Goal: Transaction & Acquisition: Purchase product/service

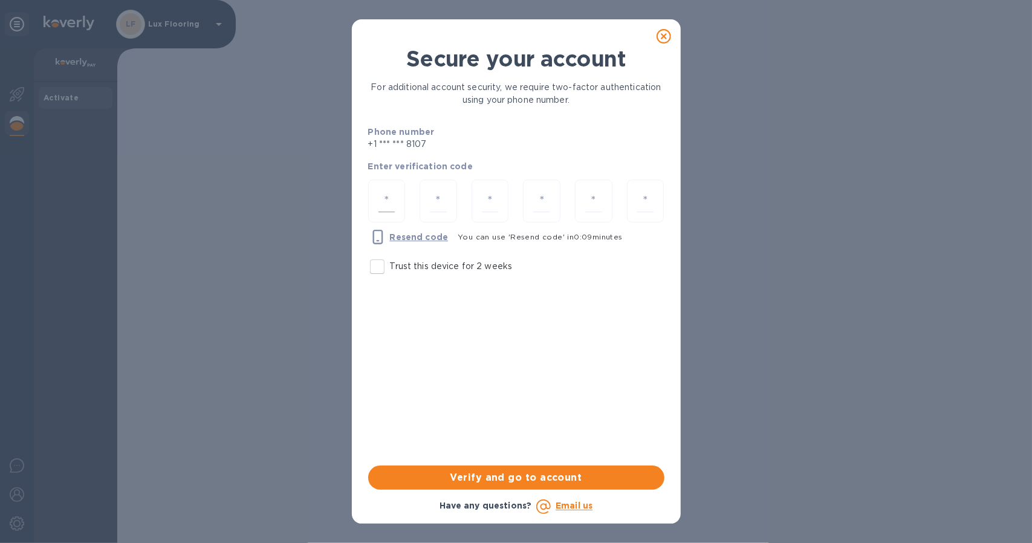
click at [390, 207] on input "number" at bounding box center [386, 201] width 17 height 22
type input "8"
type input "1"
type input "4"
type input "6"
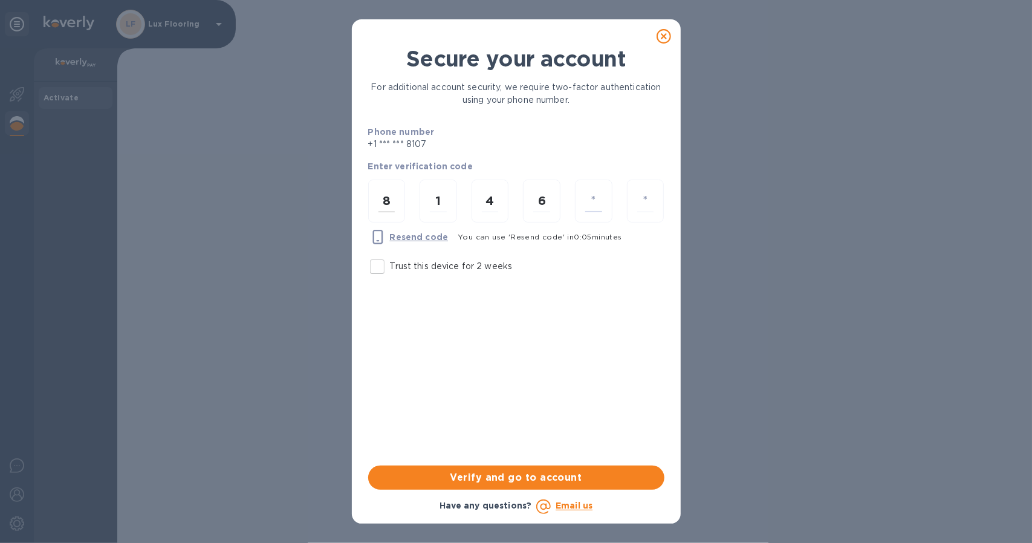
type input "8"
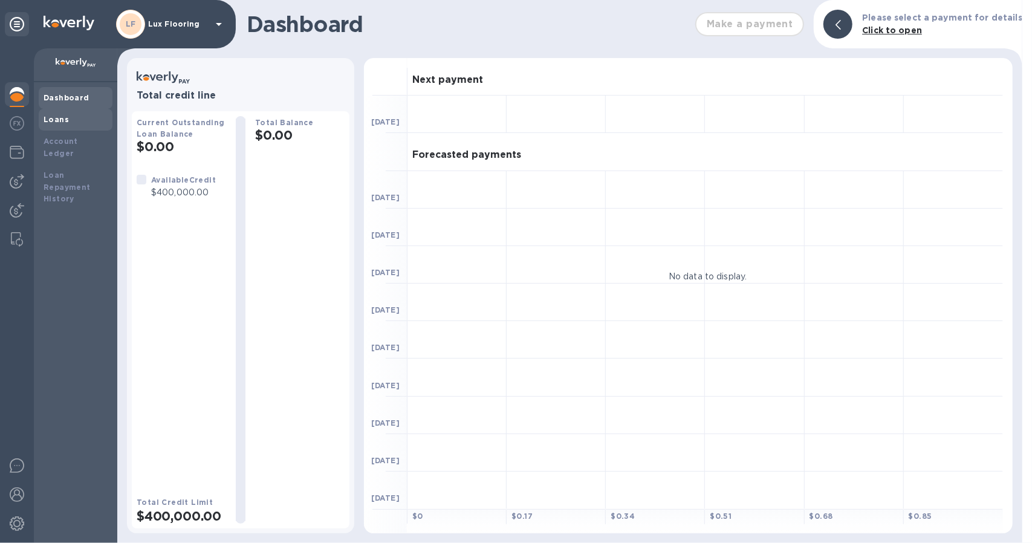
click at [71, 124] on div "Loans" at bounding box center [76, 120] width 64 height 12
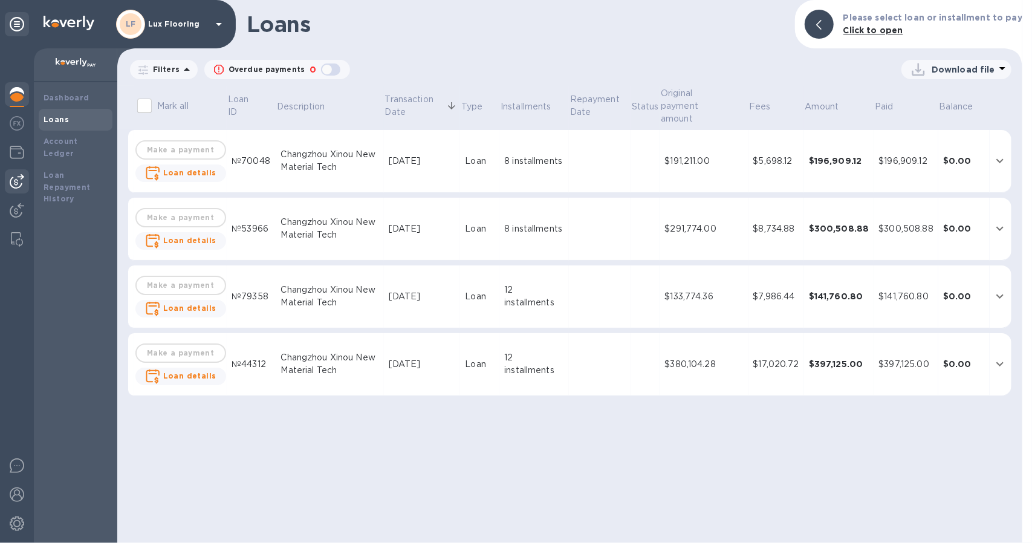
click at [19, 176] on img at bounding box center [17, 181] width 15 height 15
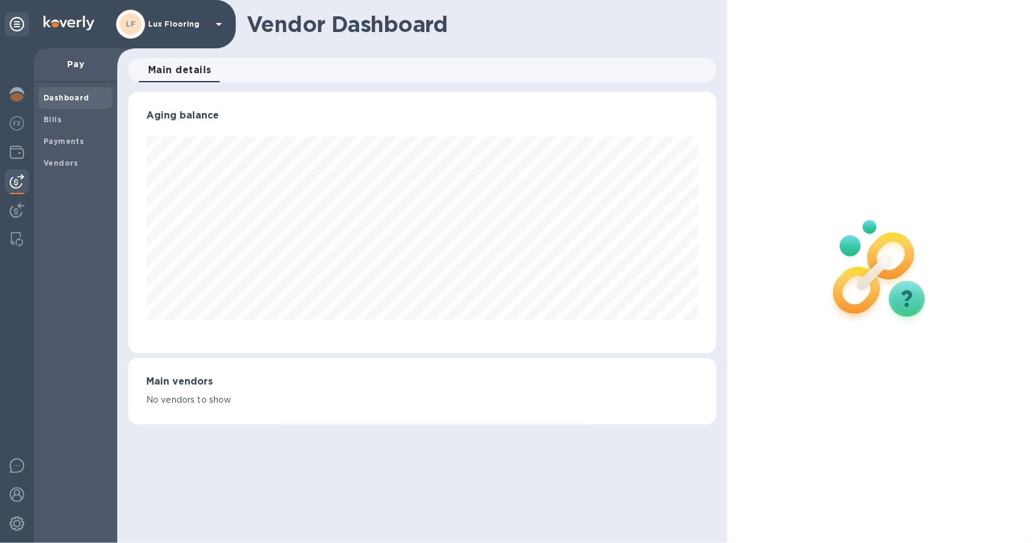
scroll to position [261, 588]
click at [56, 124] on span "Bills" at bounding box center [53, 120] width 18 height 12
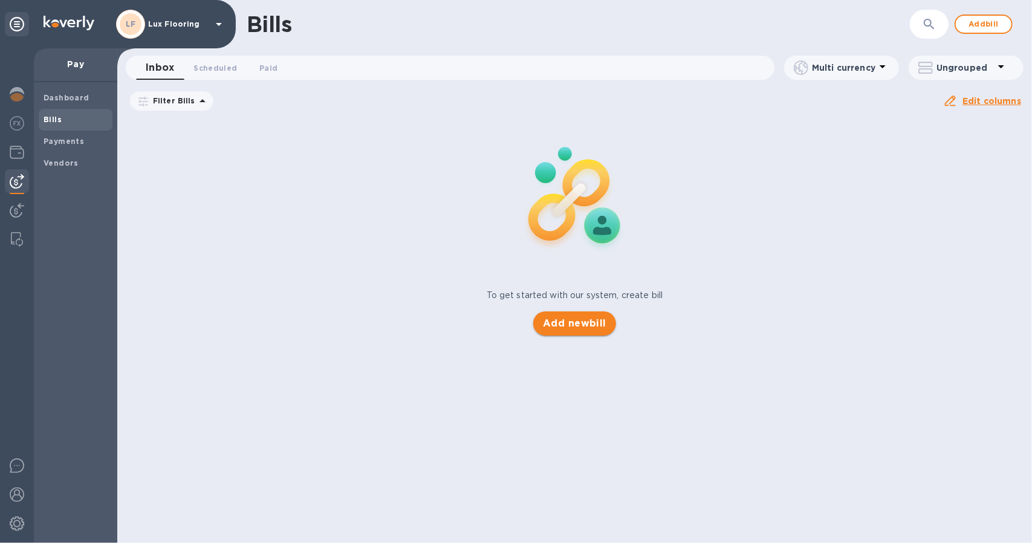
click at [573, 326] on span "Add new bill" at bounding box center [574, 323] width 63 height 15
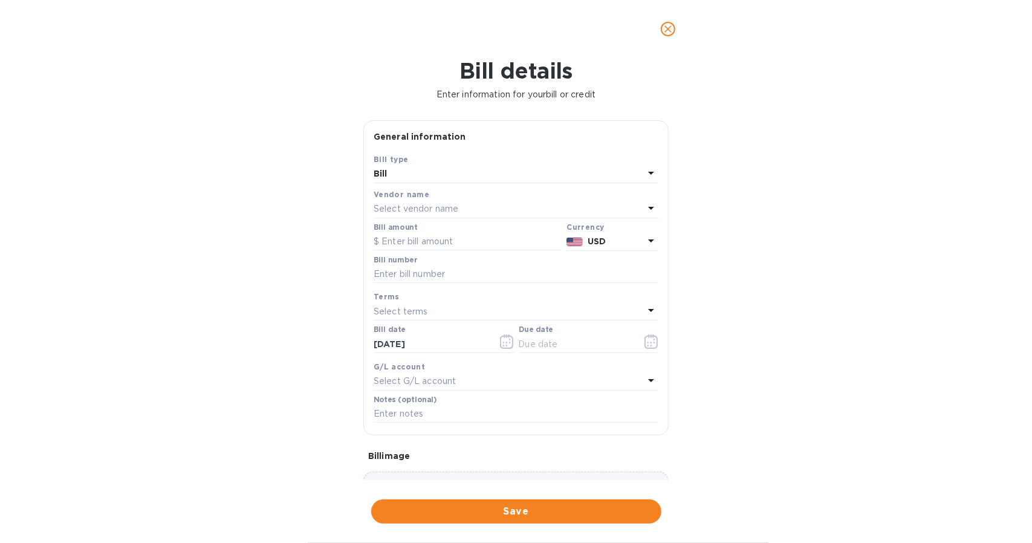
click at [467, 187] on div "Vendor name Select vendor name" at bounding box center [515, 203] width 289 height 35
click at [478, 202] on div "Select vendor name" at bounding box center [508, 209] width 270 height 17
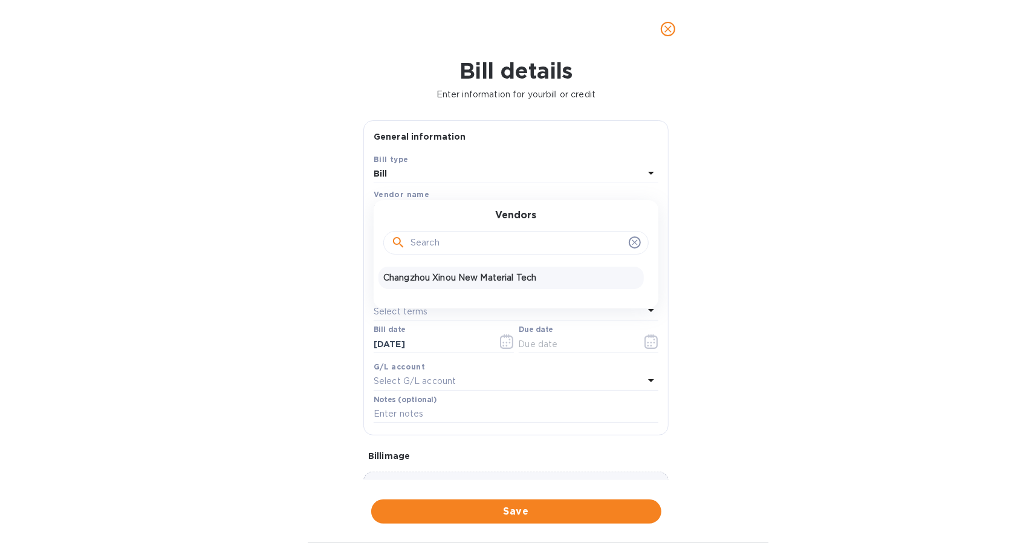
click at [464, 274] on p "Changzhou Xinou New Material Tech" at bounding box center [511, 277] width 256 height 13
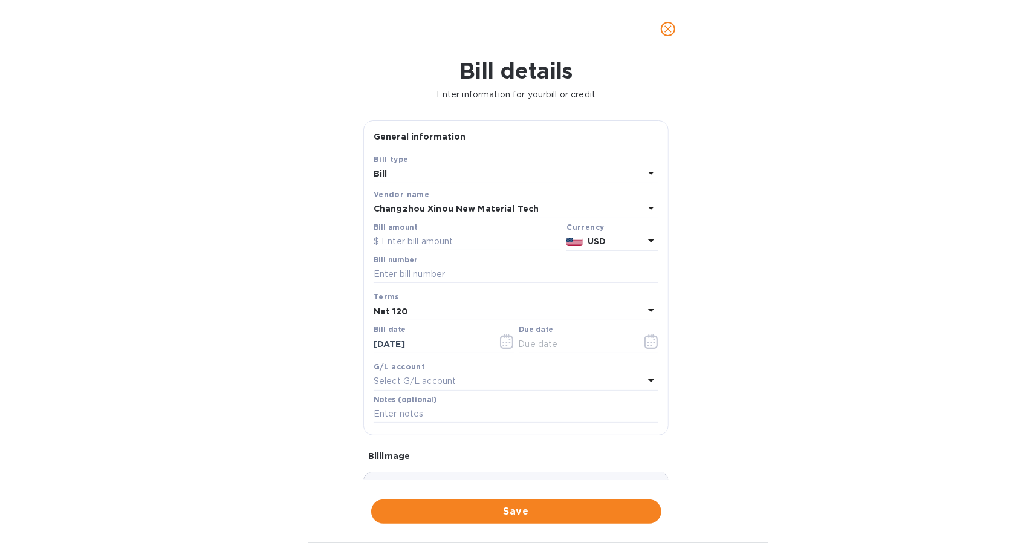
type input "[DATE]"
click at [429, 242] on input "text" at bounding box center [467, 242] width 188 height 18
type input "400,000"
click at [450, 302] on div "Terms" at bounding box center [515, 296] width 285 height 13
click at [440, 270] on input "text" at bounding box center [515, 274] width 285 height 18
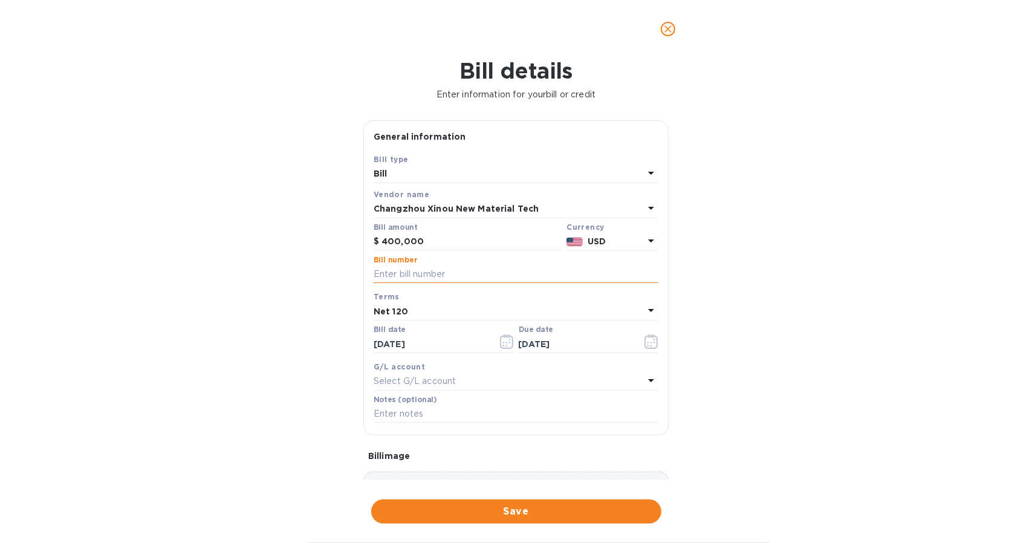
paste input "240521-9"
type input "240521-9"
drag, startPoint x: 381, startPoint y: 241, endPoint x: 397, endPoint y: 241, distance: 15.7
click at [397, 241] on input "400,000" at bounding box center [471, 242] width 180 height 18
type input "397,000"
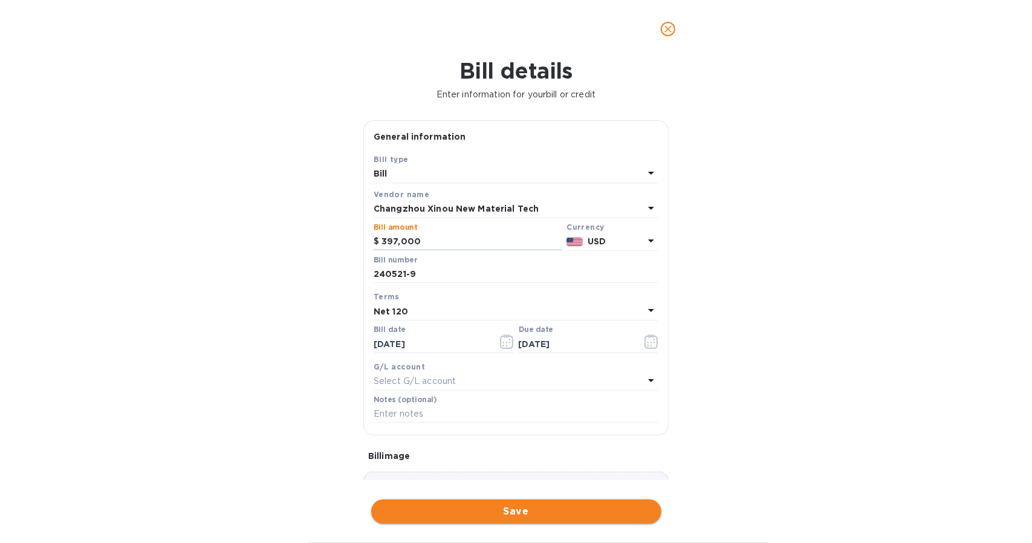
click at [474, 513] on span "Save" at bounding box center [516, 511] width 271 height 15
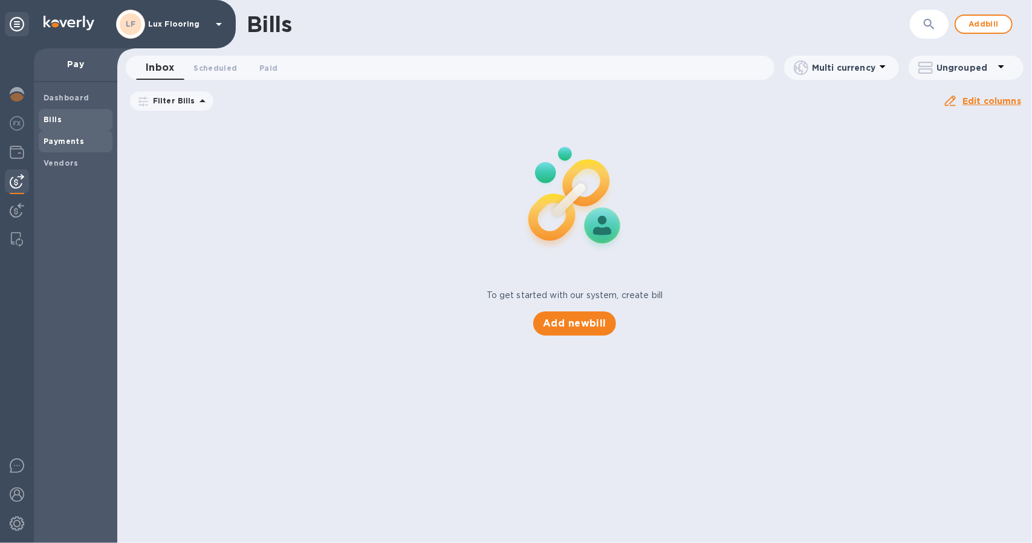
click at [58, 146] on span "Payments" at bounding box center [64, 141] width 40 height 12
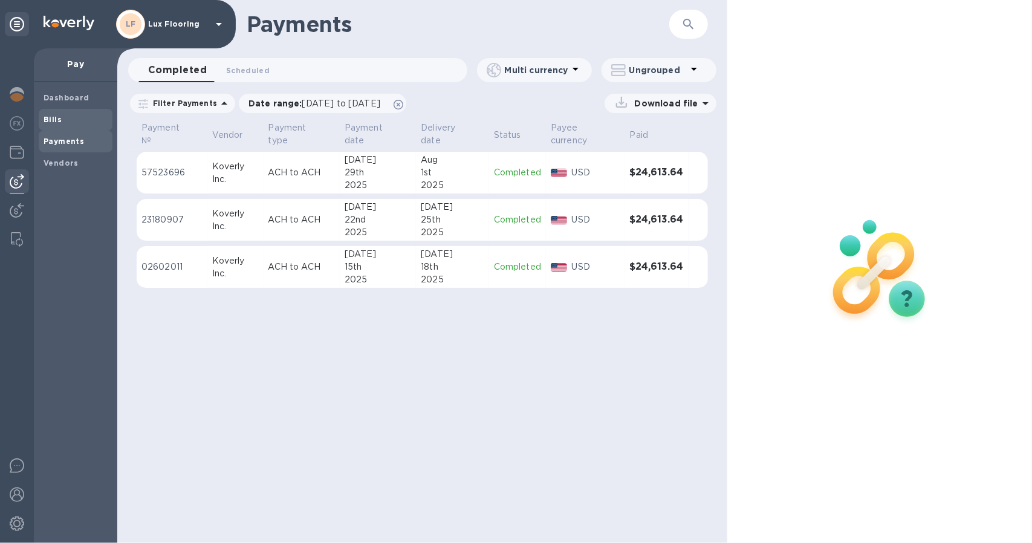
click at [62, 114] on span "Bills" at bounding box center [76, 120] width 64 height 12
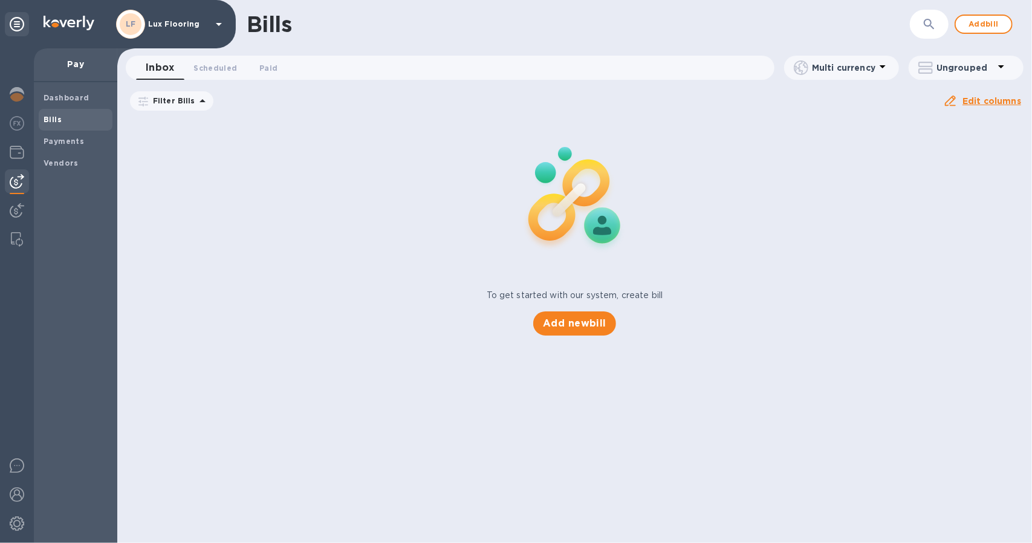
click at [0, 0] on icon at bounding box center [0, 0] width 0 height 0
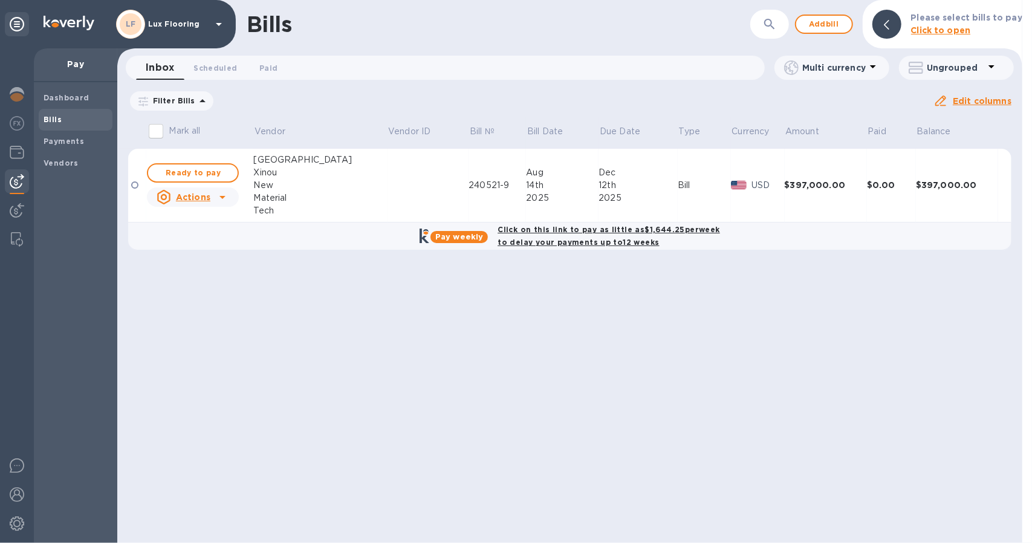
click at [586, 233] on b "Click on this link to pay as little as $1,644.25 per week to delay your payment…" at bounding box center [608, 236] width 222 height 22
checkbox input "true"
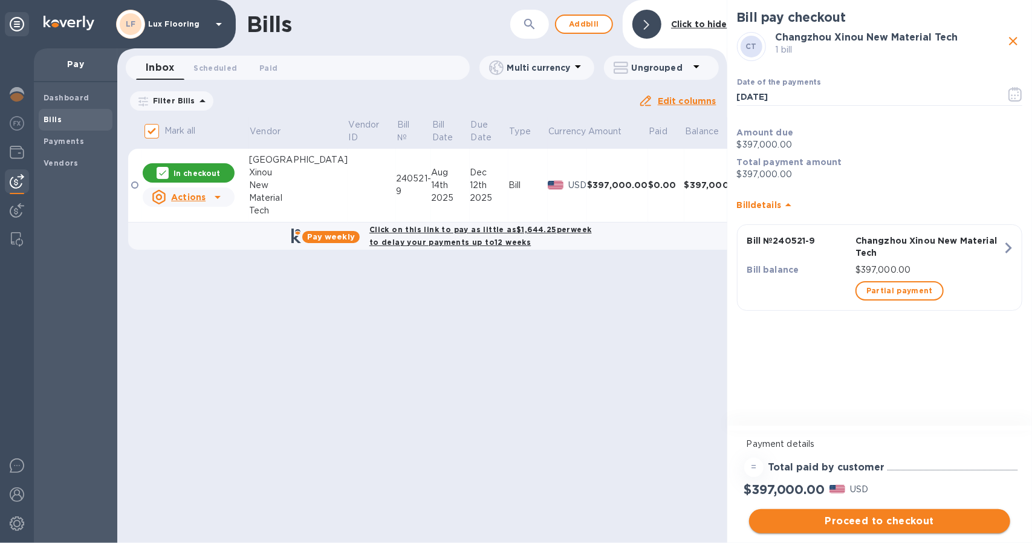
click at [881, 523] on span "Proceed to checkout" at bounding box center [879, 521] width 242 height 15
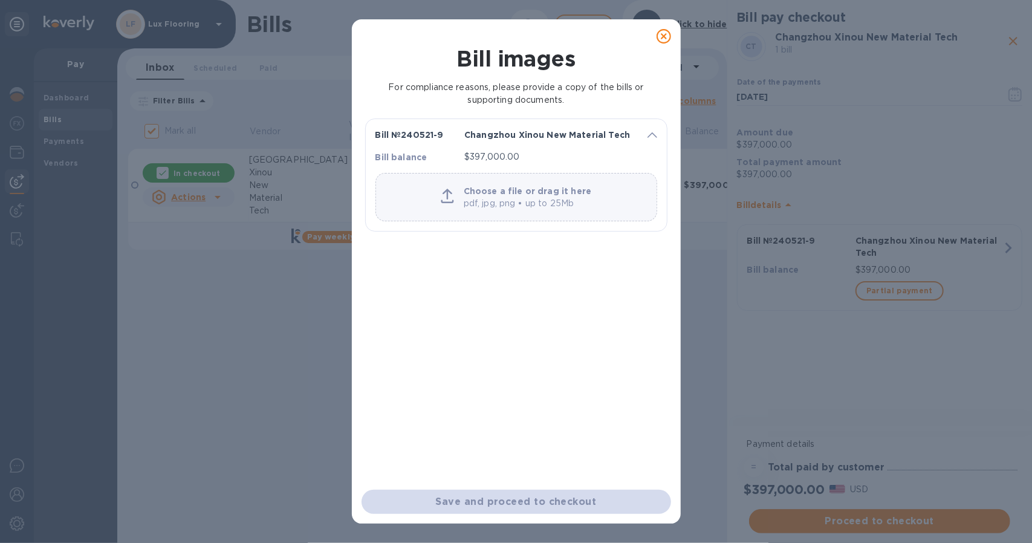
click at [662, 37] on icon at bounding box center [663, 36] width 15 height 15
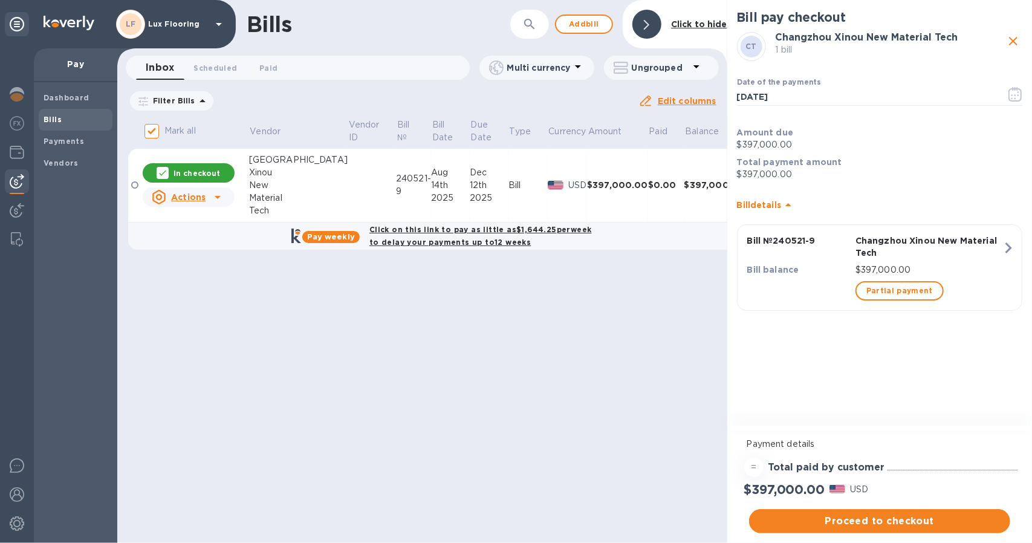
click at [179, 194] on u "Actions" at bounding box center [188, 197] width 34 height 10
click at [190, 272] on b "Delete" at bounding box center [191, 275] width 30 height 10
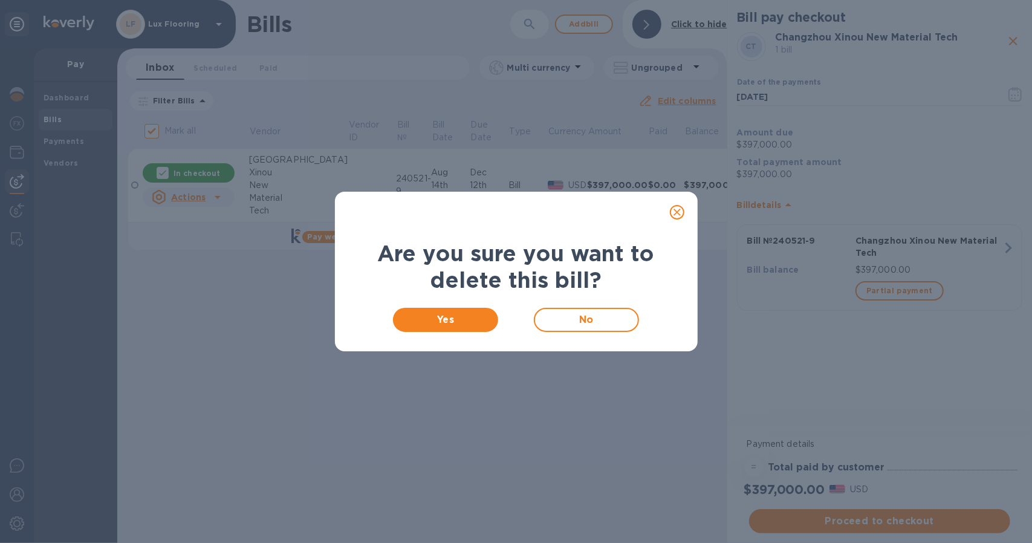
click at [668, 212] on button "close" at bounding box center [676, 212] width 29 height 29
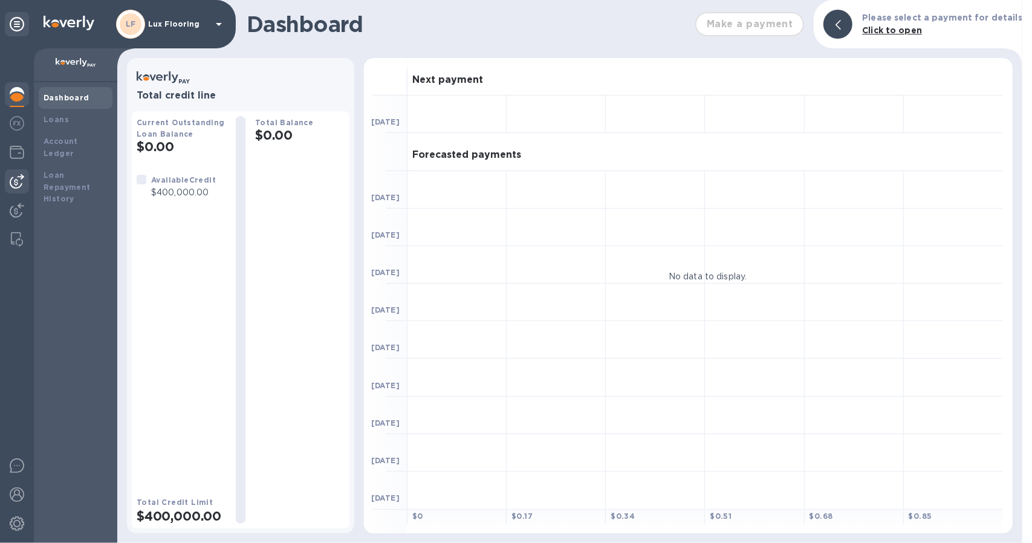
click at [25, 179] on div at bounding box center [17, 181] width 24 height 24
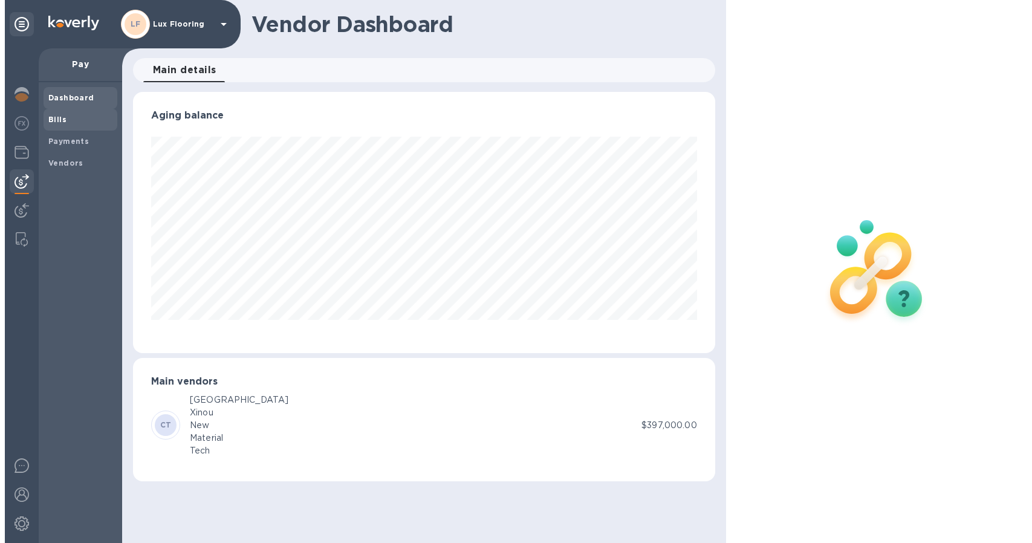
scroll to position [261, 581]
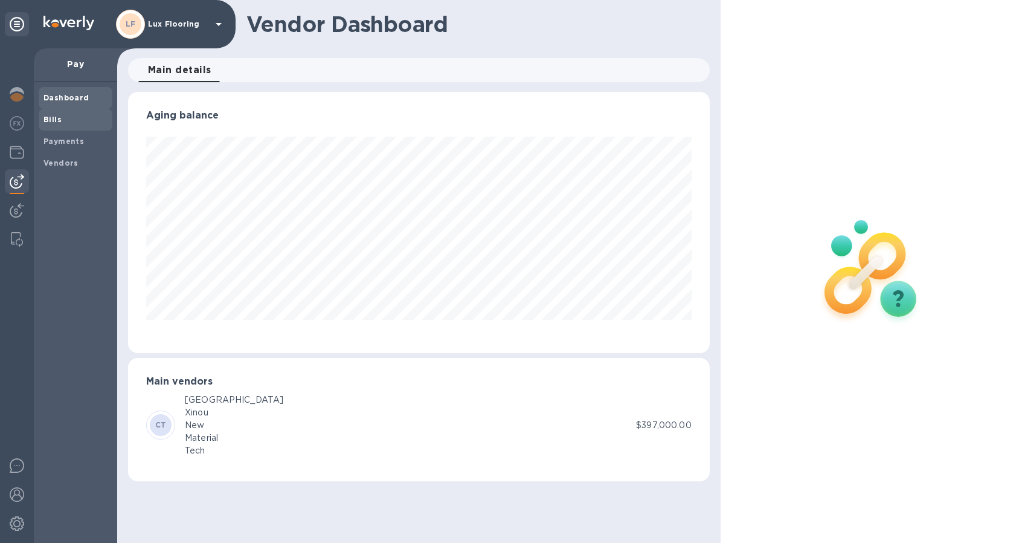
click at [55, 125] on span "Bills" at bounding box center [53, 120] width 18 height 12
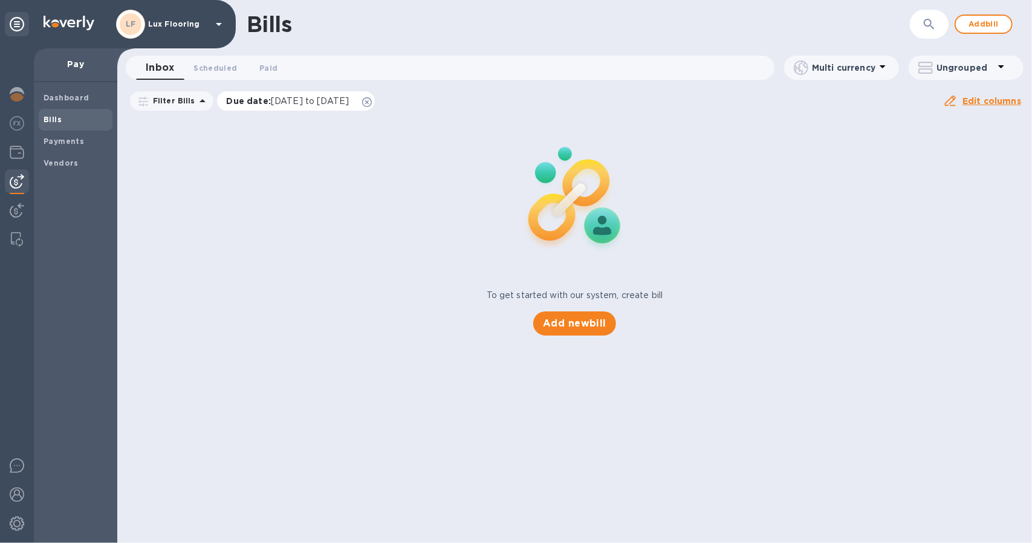
click at [372, 100] on icon at bounding box center [367, 102] width 10 height 10
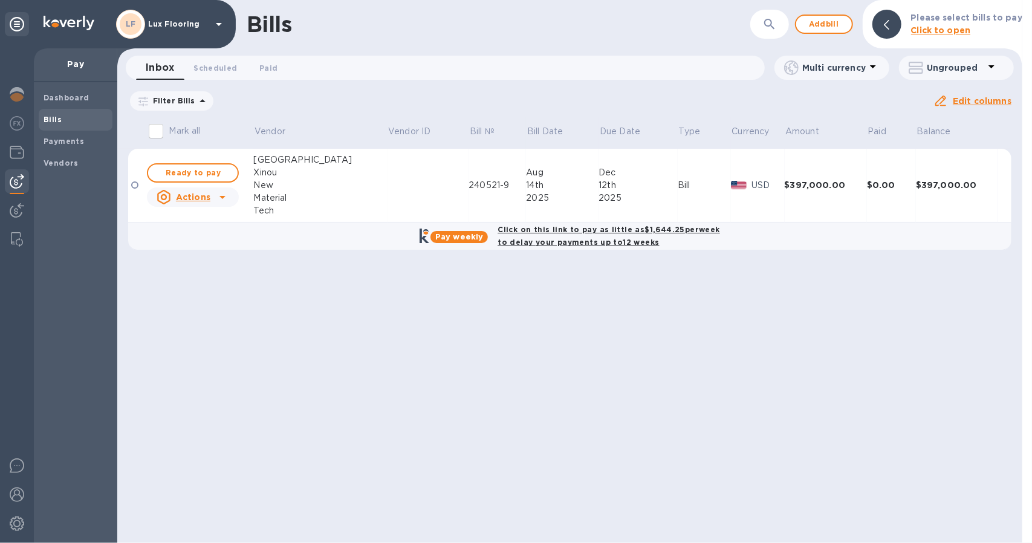
click at [215, 195] on div at bounding box center [222, 196] width 19 height 19
click at [975, 97] on div at bounding box center [516, 271] width 1032 height 543
click at [974, 99] on u "Edit columns" at bounding box center [981, 101] width 59 height 10
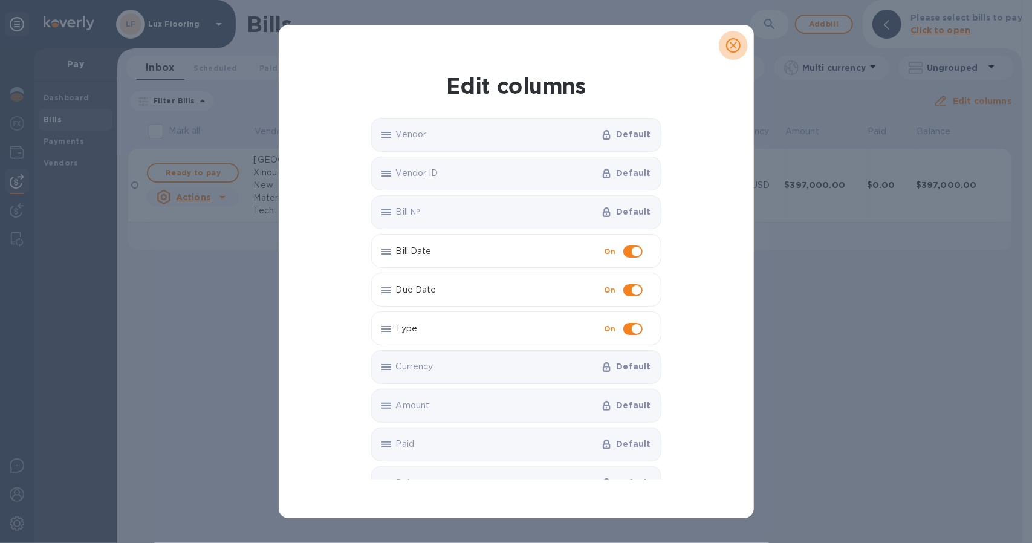
click at [736, 49] on icon "close" at bounding box center [733, 45] width 12 height 12
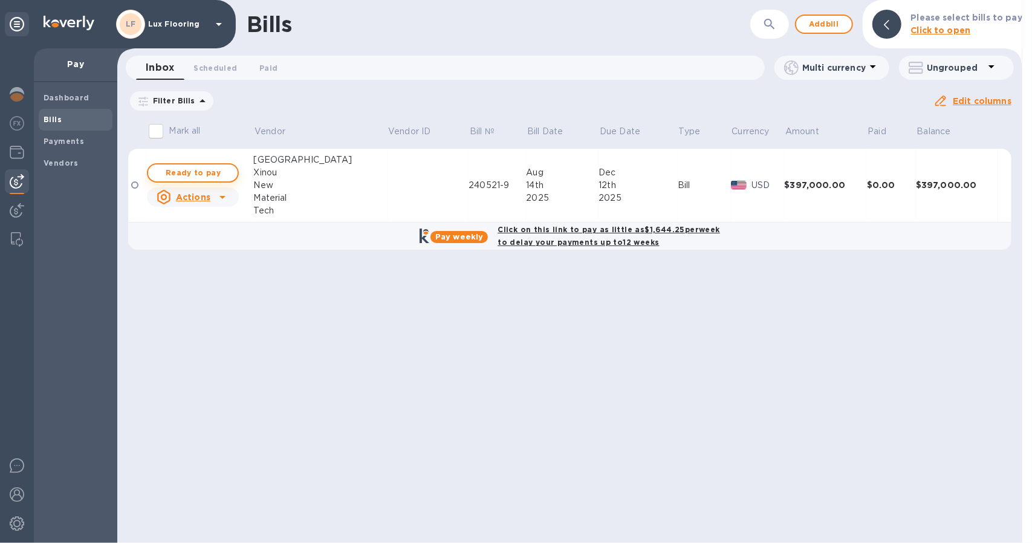
click at [201, 176] on span "Ready to pay" at bounding box center [193, 173] width 70 height 15
checkbox input "true"
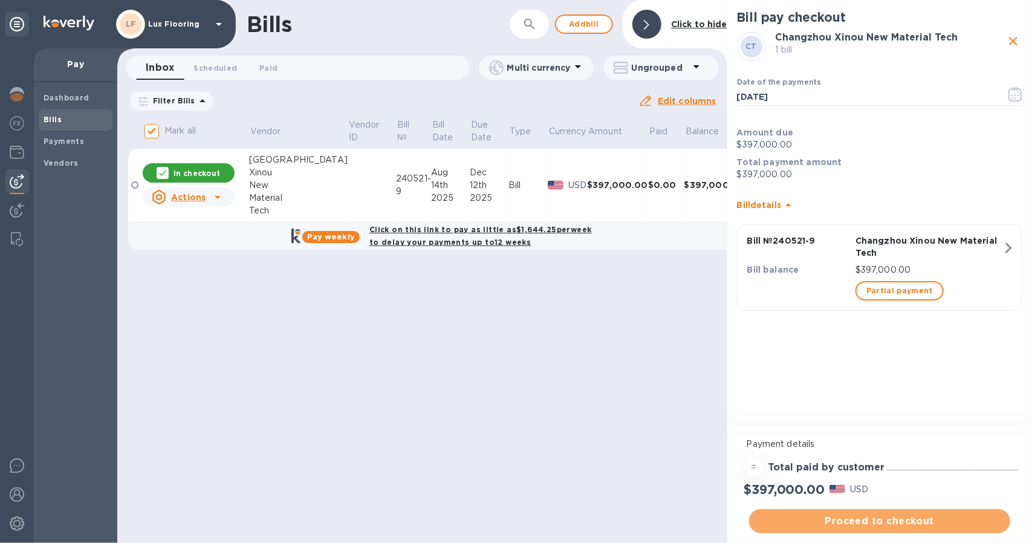
click at [943, 517] on span "Proceed to checkout" at bounding box center [879, 521] width 242 height 15
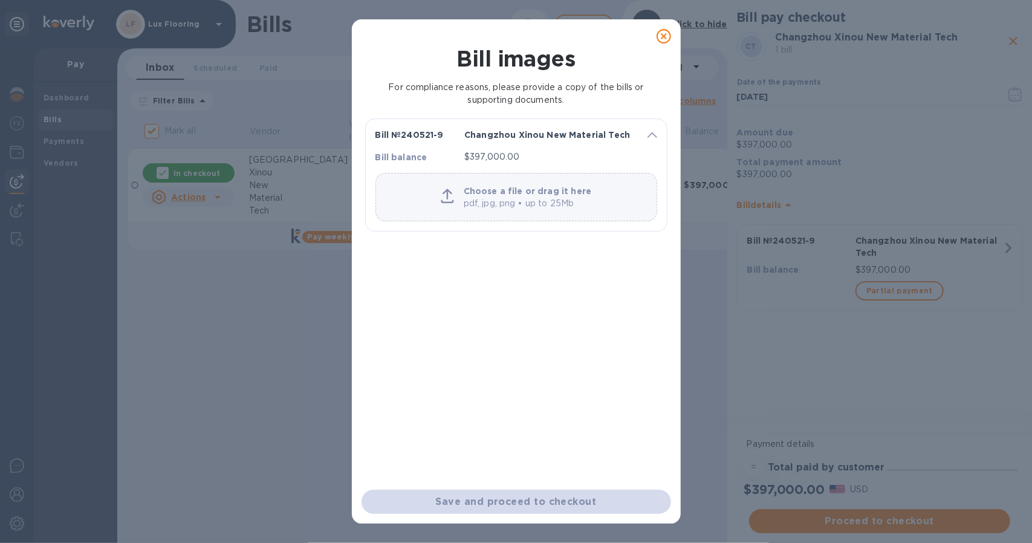
click at [549, 178] on div "Choose a file or drag it here pdf, jpg, png • up to 25Mb" at bounding box center [516, 197] width 282 height 48
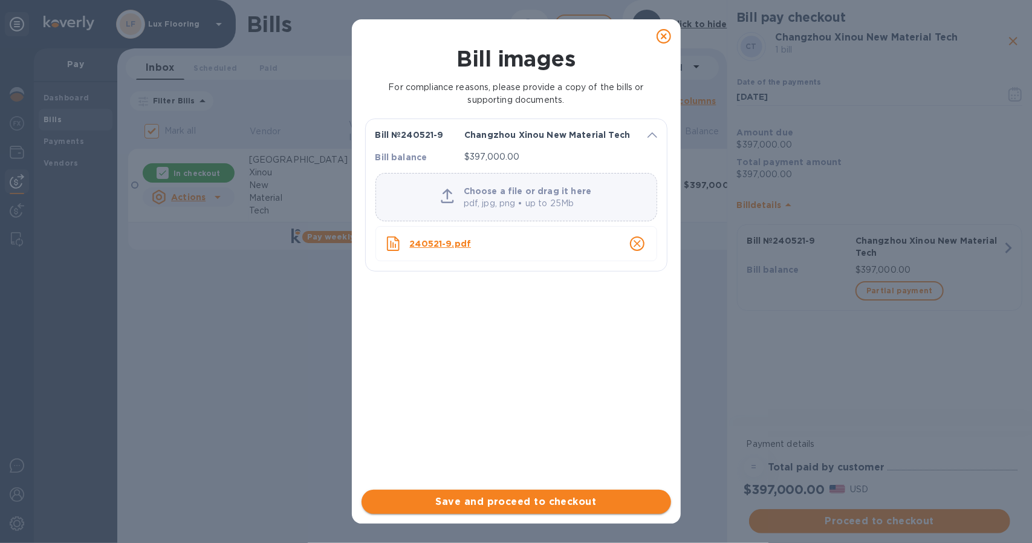
click at [508, 499] on span "Save and proceed to checkout" at bounding box center [516, 501] width 290 height 15
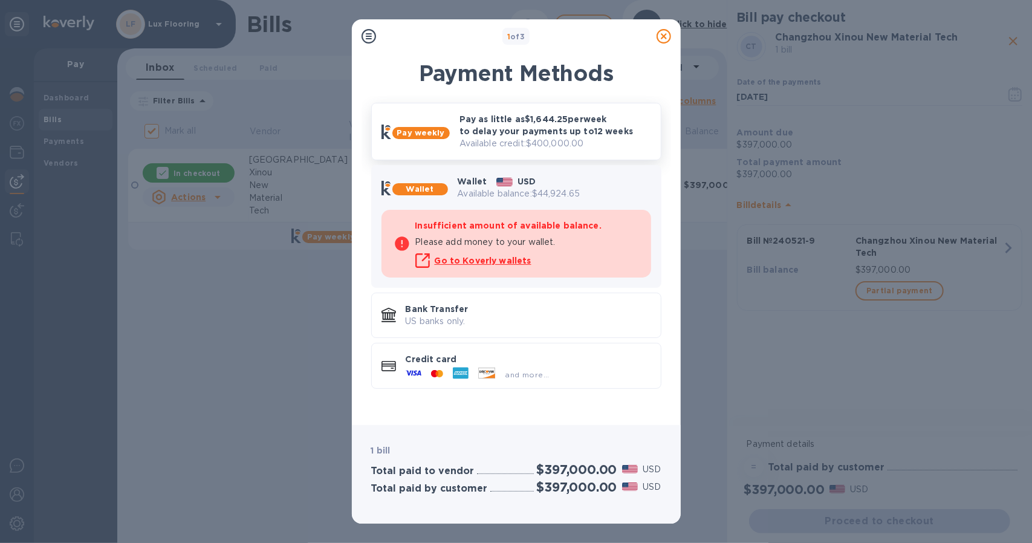
click at [500, 137] on p "Available credit: $400,000.00" at bounding box center [555, 143] width 192 height 13
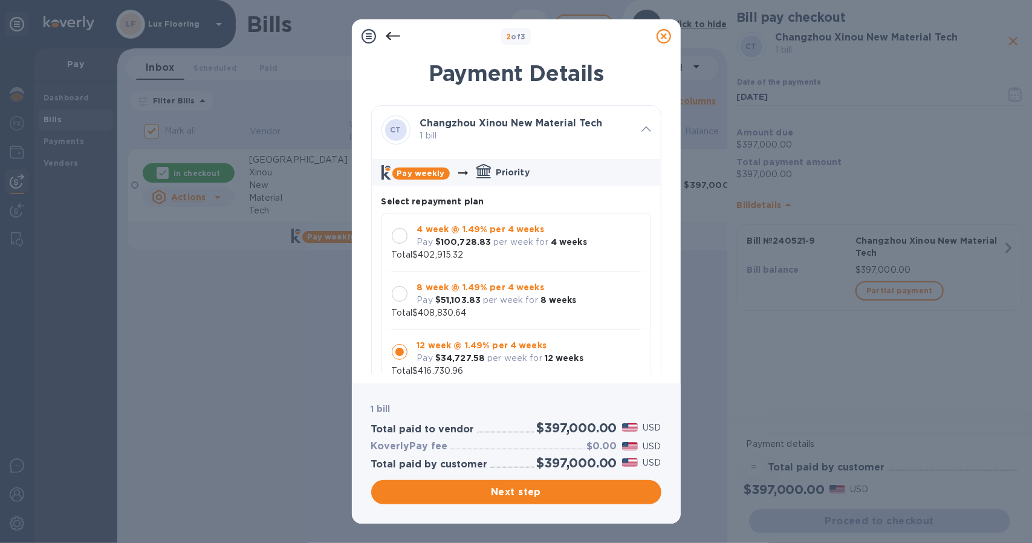
scroll to position [10, 0]
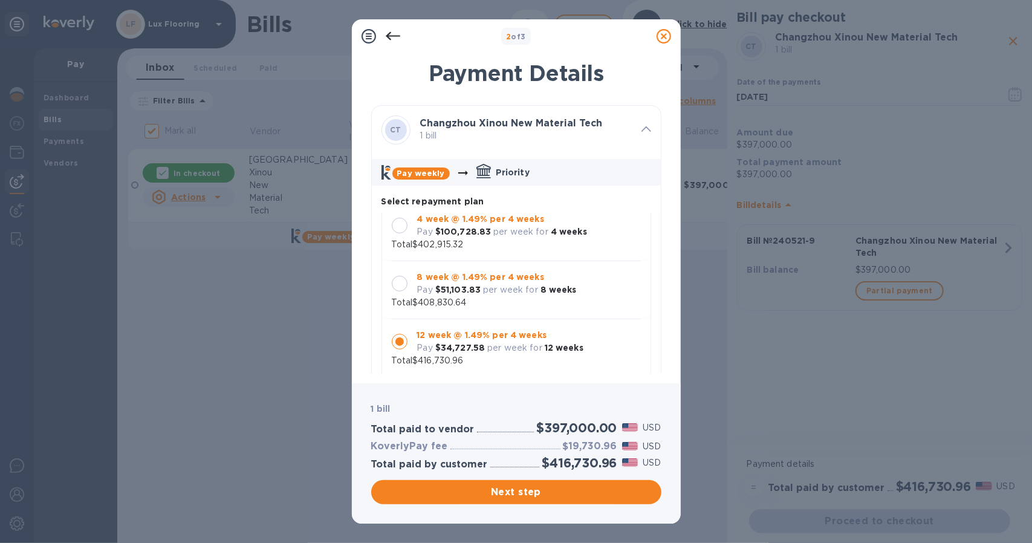
click at [474, 237] on p "$100,728.83" at bounding box center [463, 231] width 56 height 13
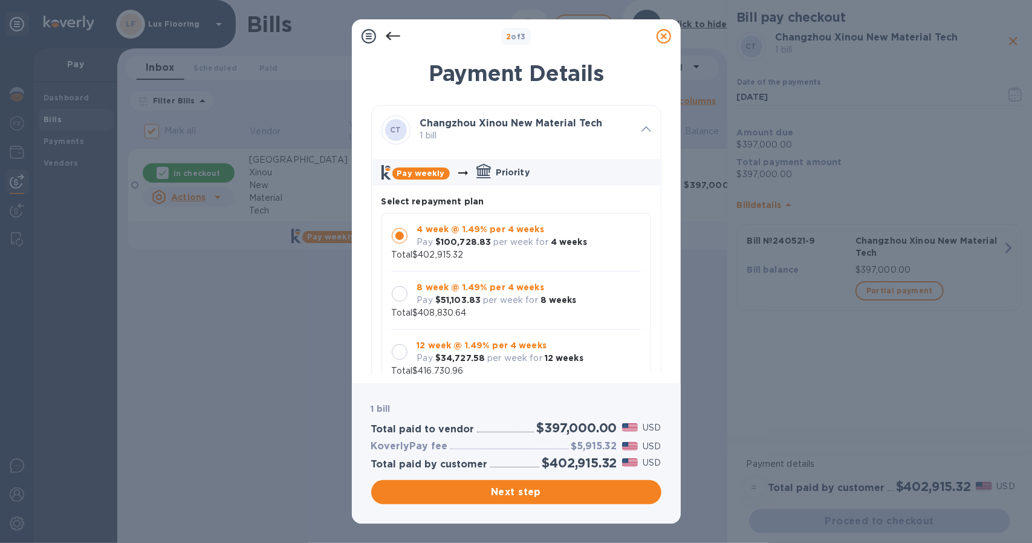
click at [660, 32] on icon at bounding box center [663, 36] width 15 height 15
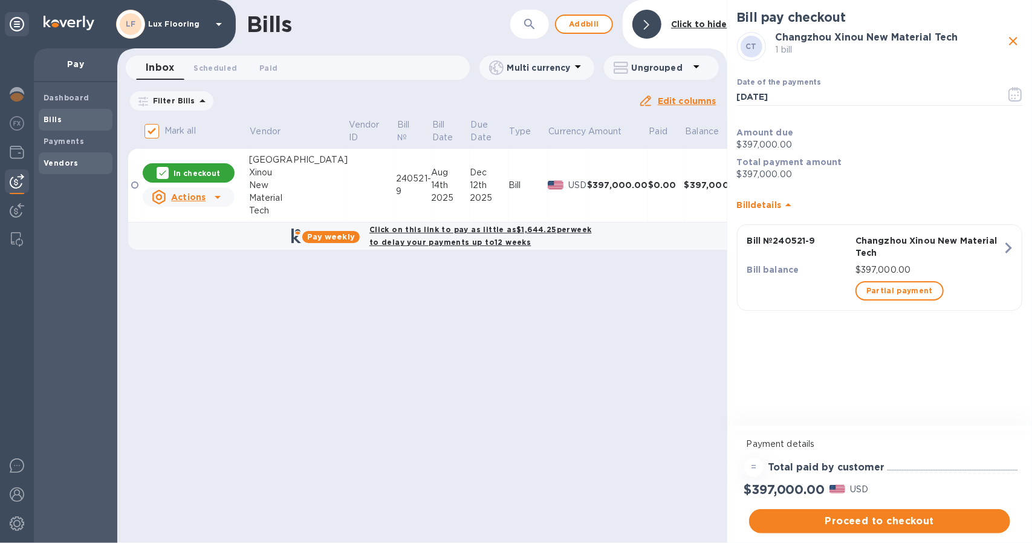
click at [59, 158] on b "Vendors" at bounding box center [61, 162] width 35 height 9
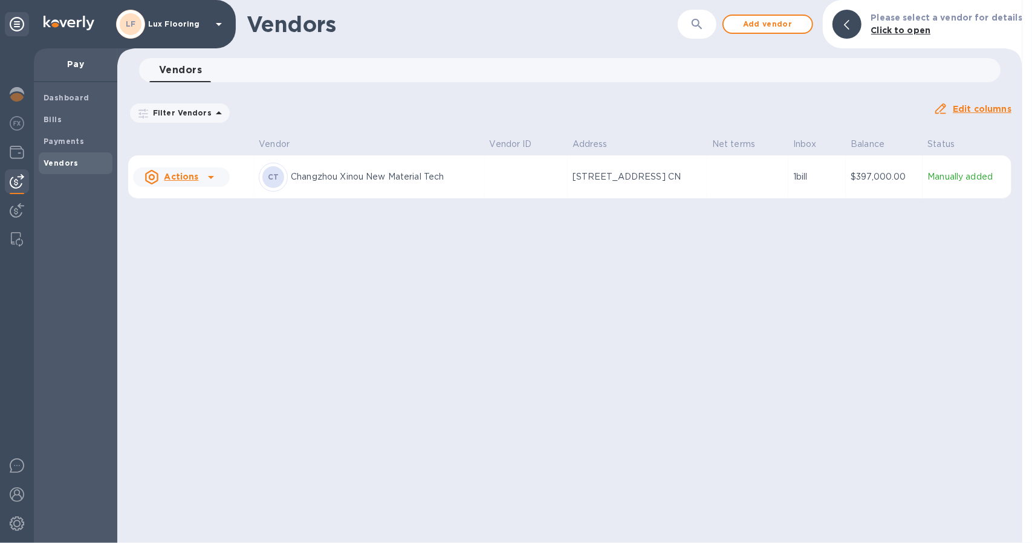
click at [183, 180] on u "Actions" at bounding box center [181, 177] width 34 height 10
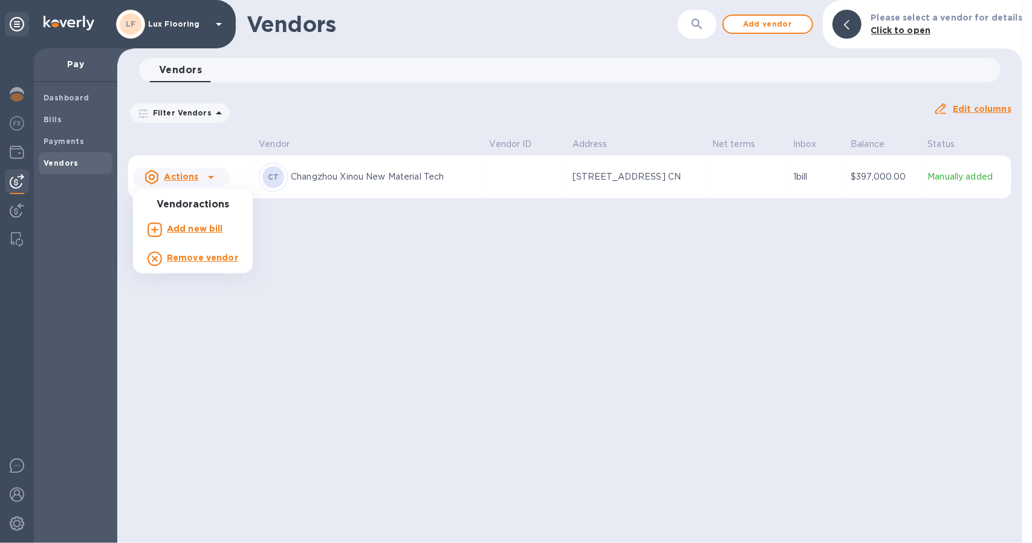
click at [213, 179] on div at bounding box center [516, 271] width 1032 height 543
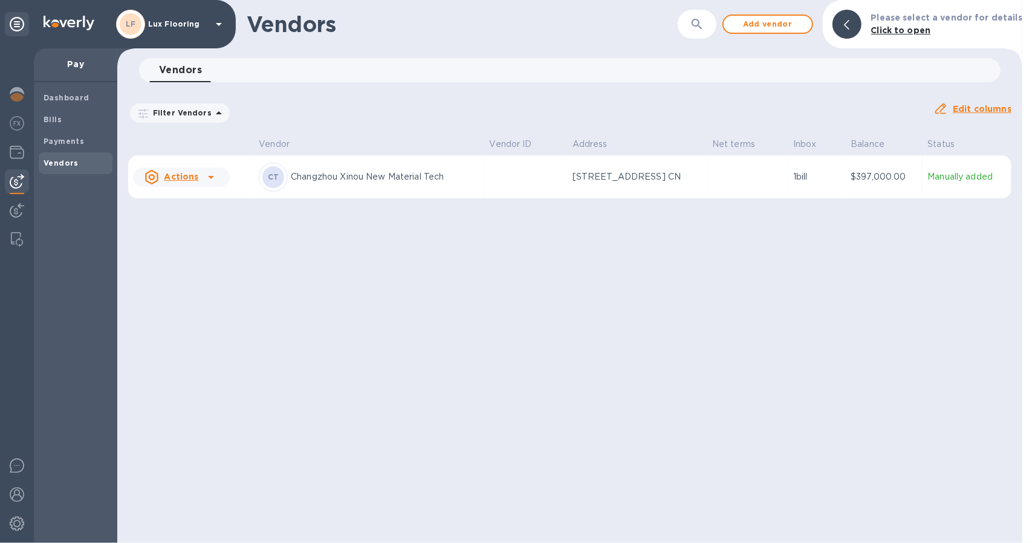
click at [305, 178] on p "Changzhou Xinou New Material Tech" at bounding box center [385, 176] width 189 height 13
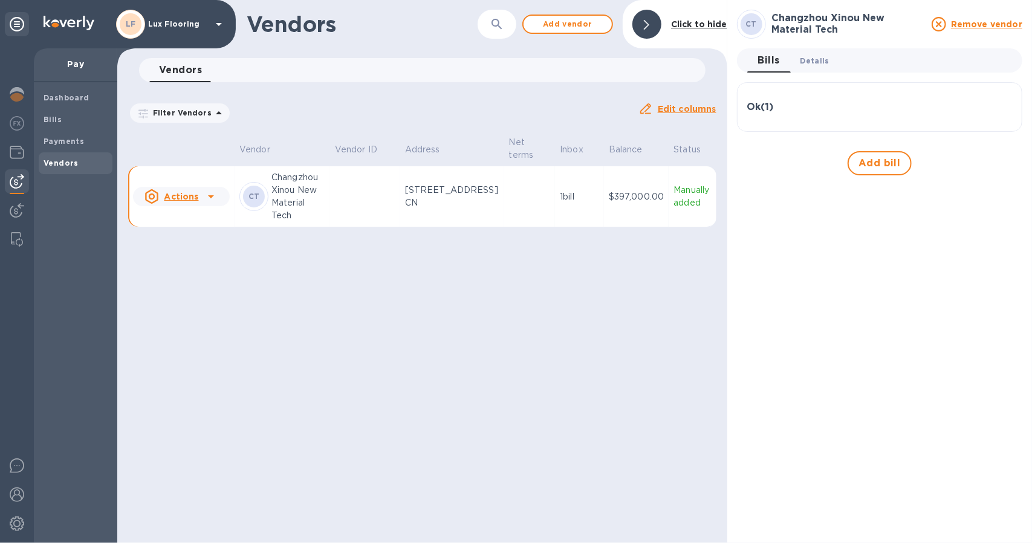
click at [815, 61] on span "Details 0" at bounding box center [814, 60] width 29 height 13
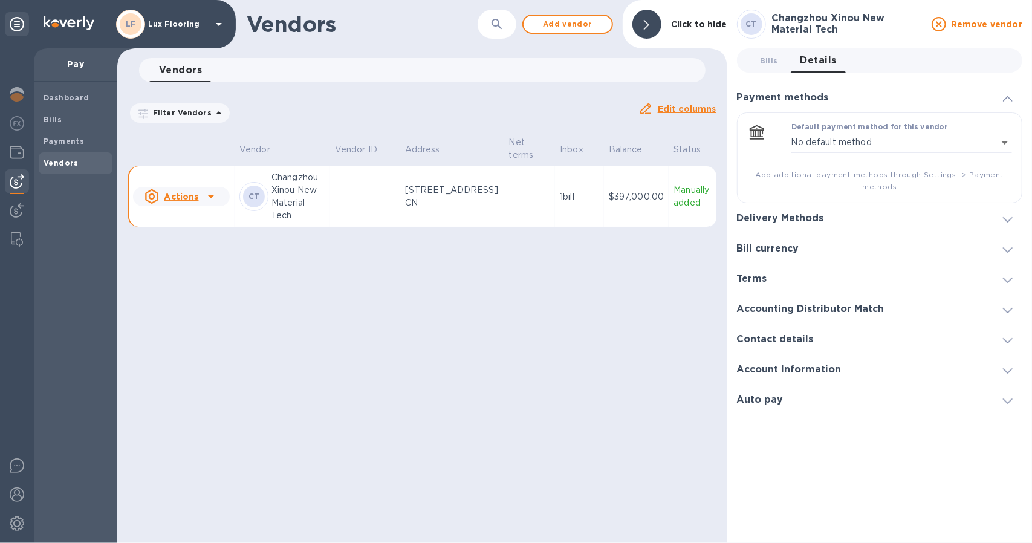
click at [801, 344] on h3 "Contact details" at bounding box center [775, 339] width 77 height 11
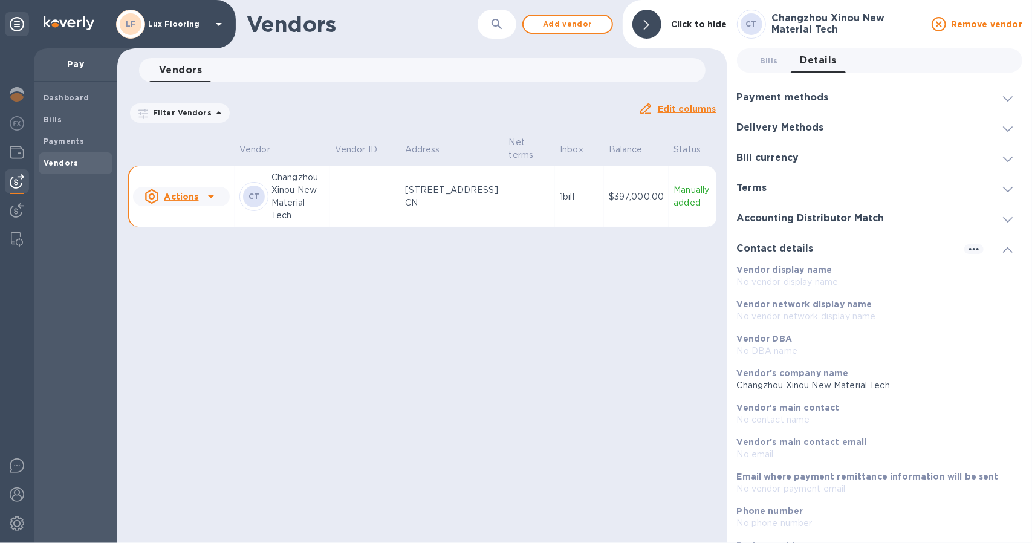
scroll to position [94, 0]
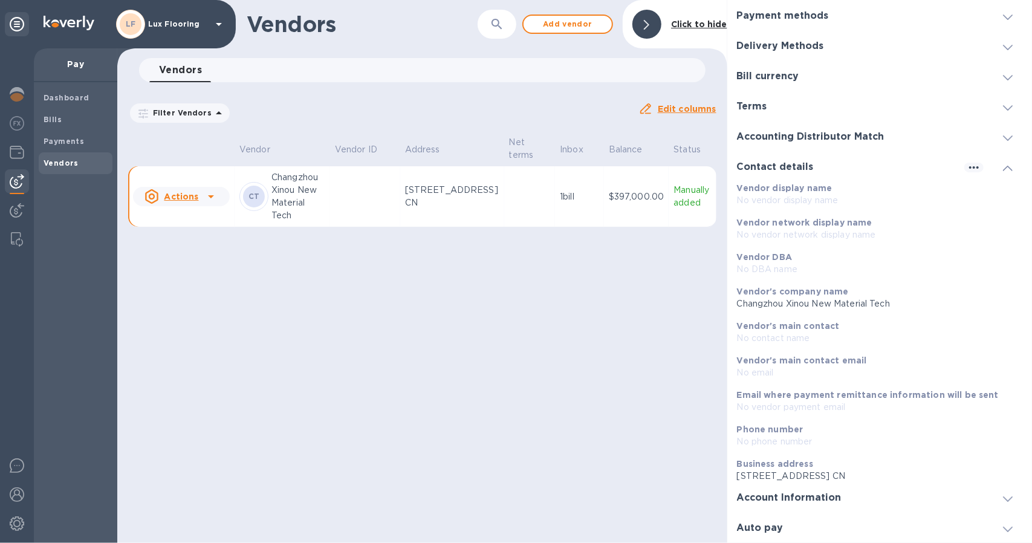
click at [815, 499] on h3 "Account Information" at bounding box center [789, 497] width 105 height 11
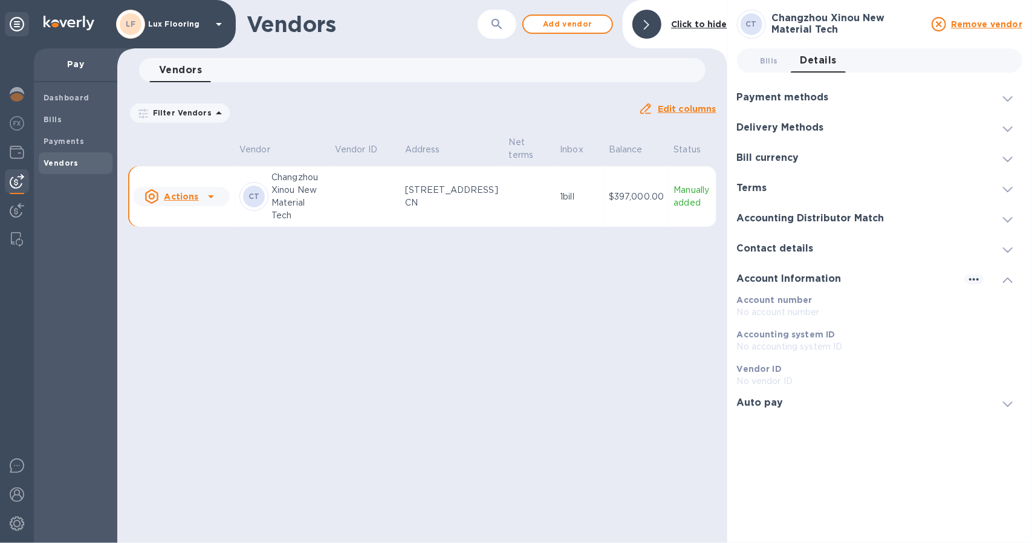
click at [789, 408] on div "Auto pay" at bounding box center [879, 402] width 285 height 30
click at [793, 123] on h3 "Delivery Methods" at bounding box center [780, 127] width 87 height 11
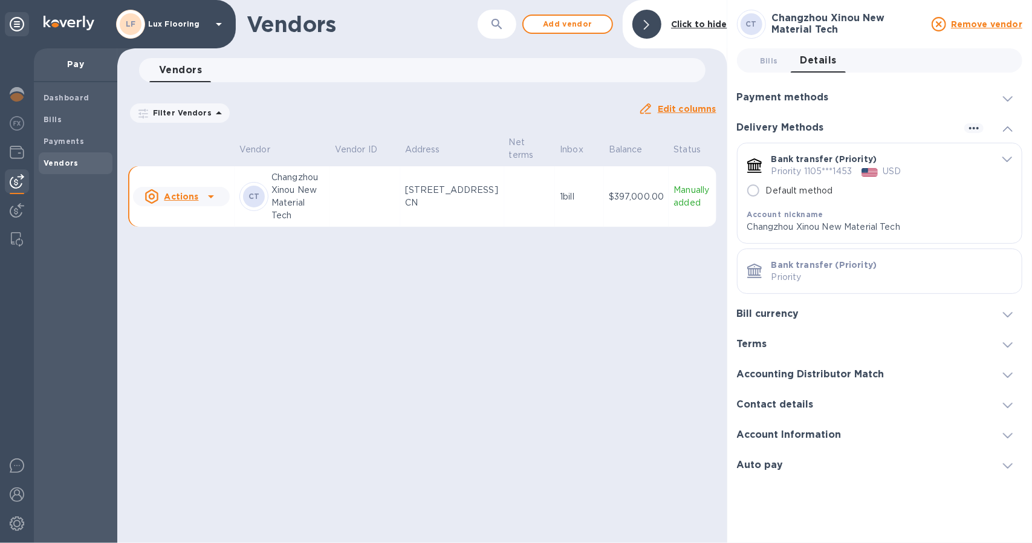
click at [789, 97] on h3 "Payment methods" at bounding box center [783, 97] width 92 height 11
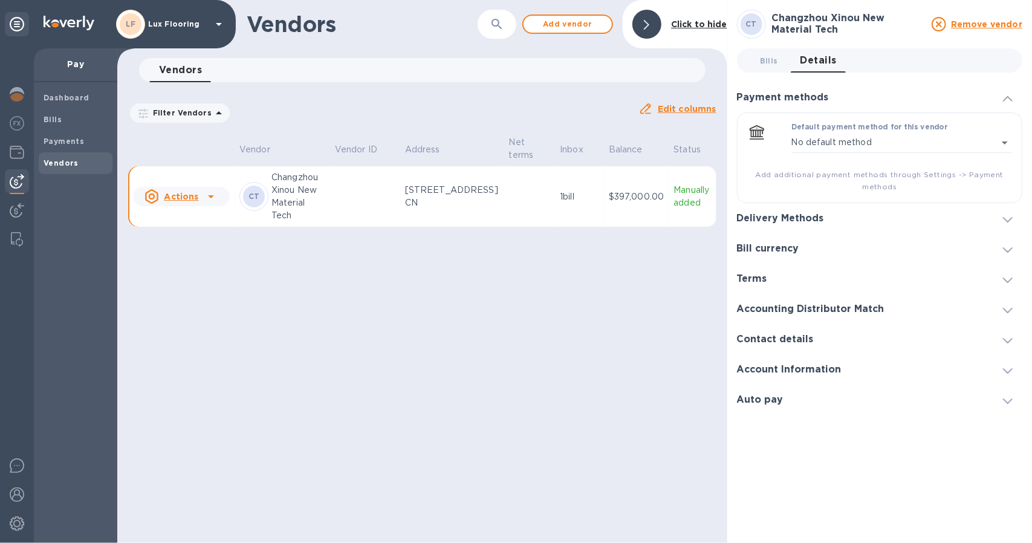
click at [754, 245] on h3 "Bill currency" at bounding box center [768, 248] width 62 height 11
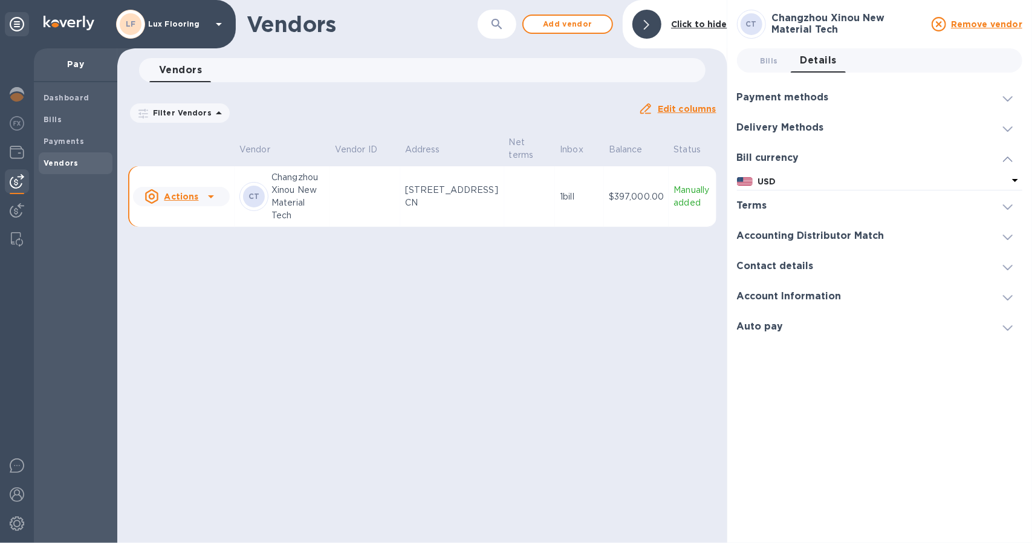
click at [750, 212] on div "Terms" at bounding box center [879, 205] width 285 height 30
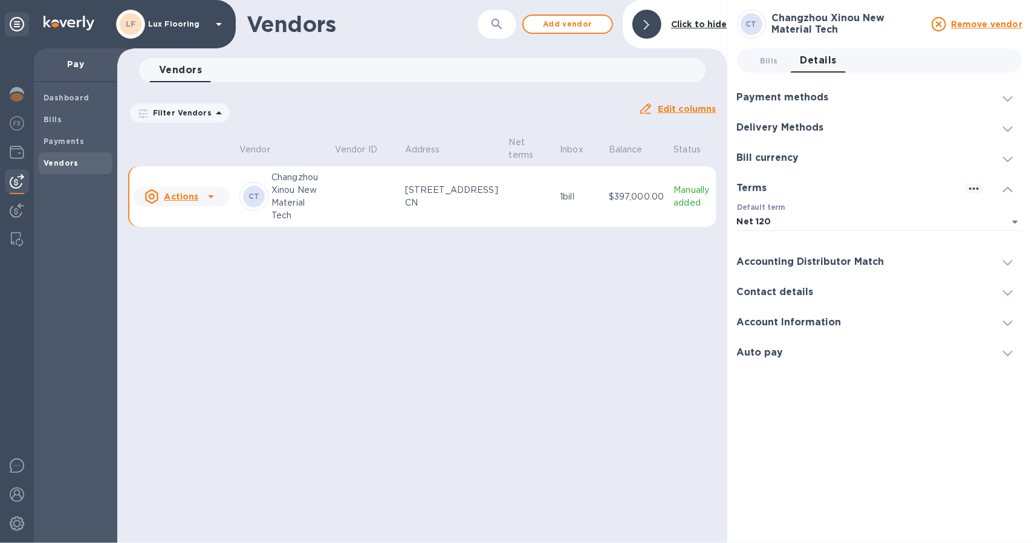
click at [765, 260] on h3 "Accounting Distributor Match" at bounding box center [810, 261] width 147 height 11
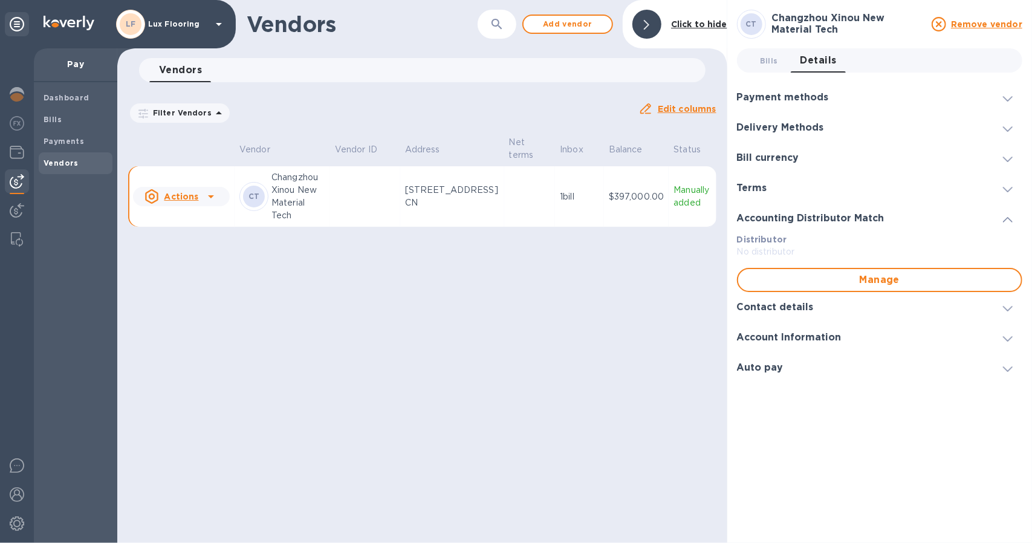
click at [770, 337] on h3 "Account Information" at bounding box center [789, 337] width 105 height 11
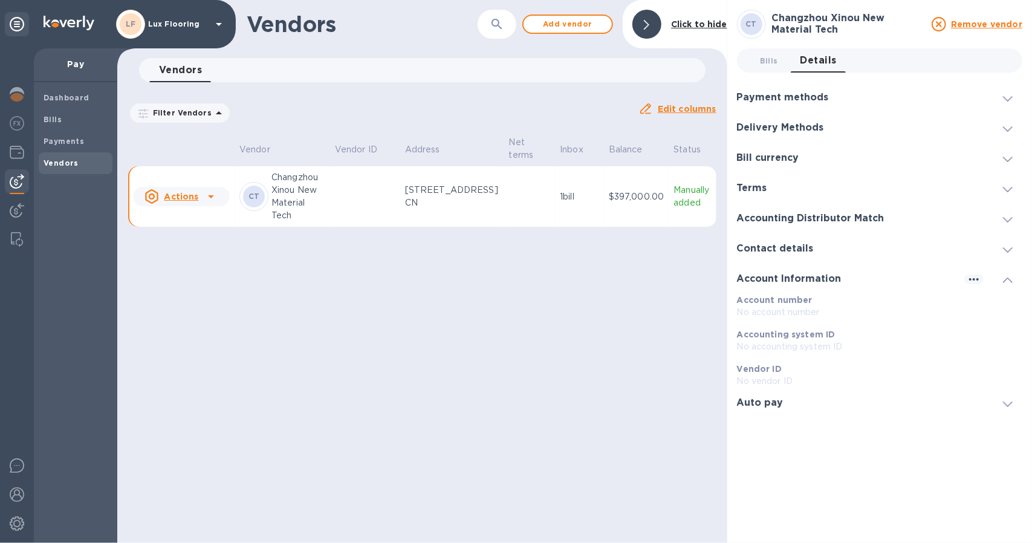
click at [768, 409] on div "Auto pay" at bounding box center [879, 402] width 285 height 30
click at [208, 204] on icon at bounding box center [211, 196] width 15 height 15
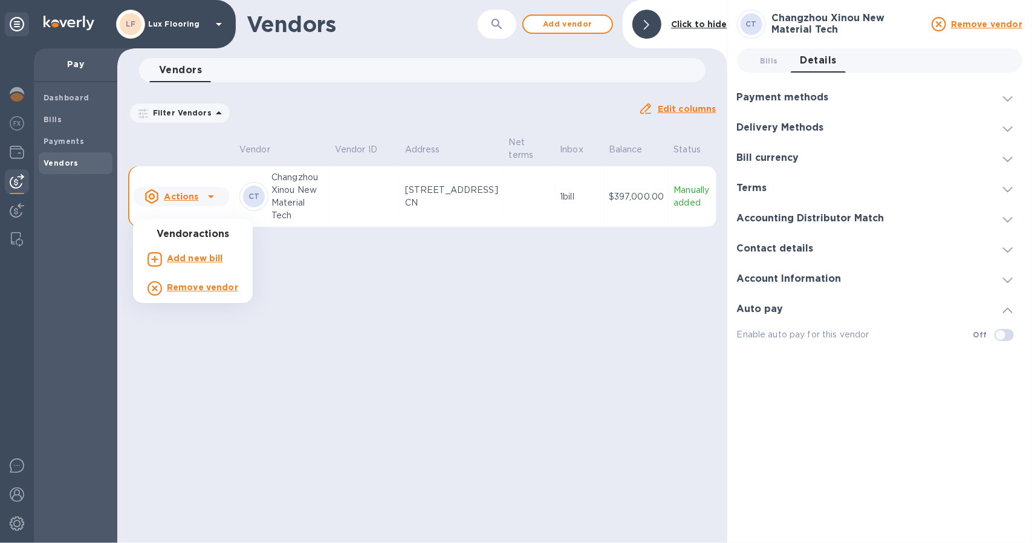
click at [551, 216] on div at bounding box center [516, 271] width 1032 height 543
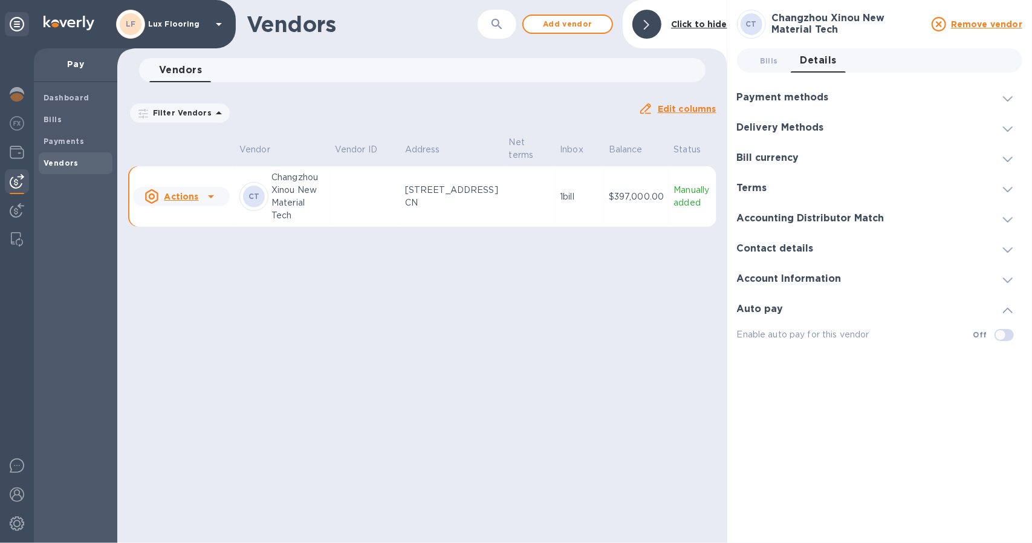
click at [784, 103] on div "Payment methods" at bounding box center [879, 97] width 285 height 30
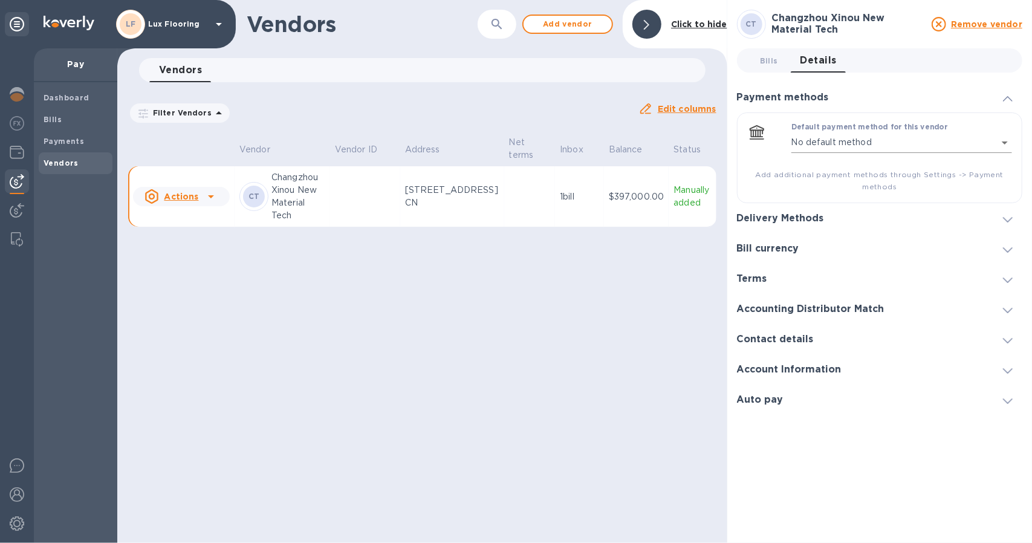
click at [822, 144] on body "LF Lux Flooring Pay Dashboard Bills Payments Vendors Vendors ​ Add vendor Click…" at bounding box center [516, 271] width 1032 height 543
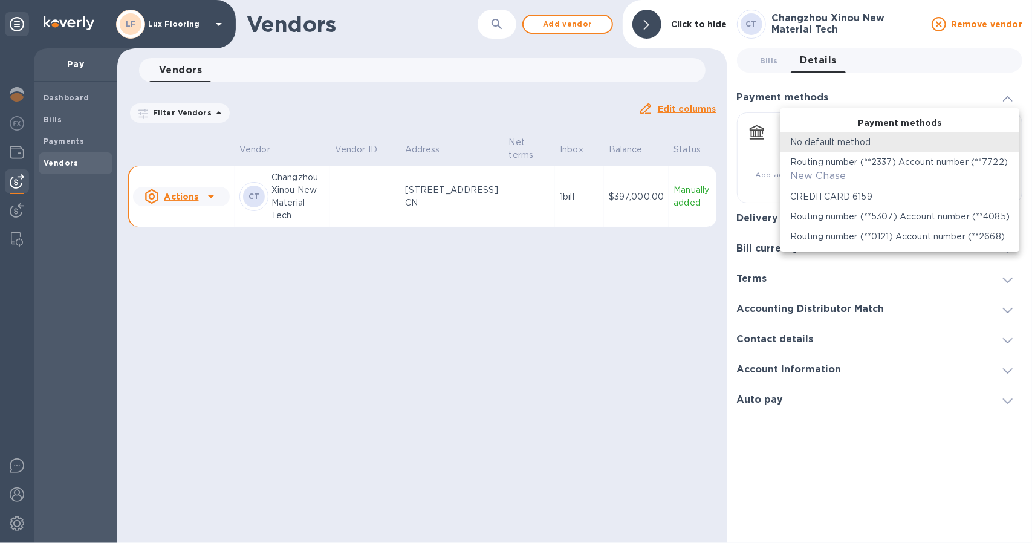
click at [739, 179] on div at bounding box center [516, 271] width 1032 height 543
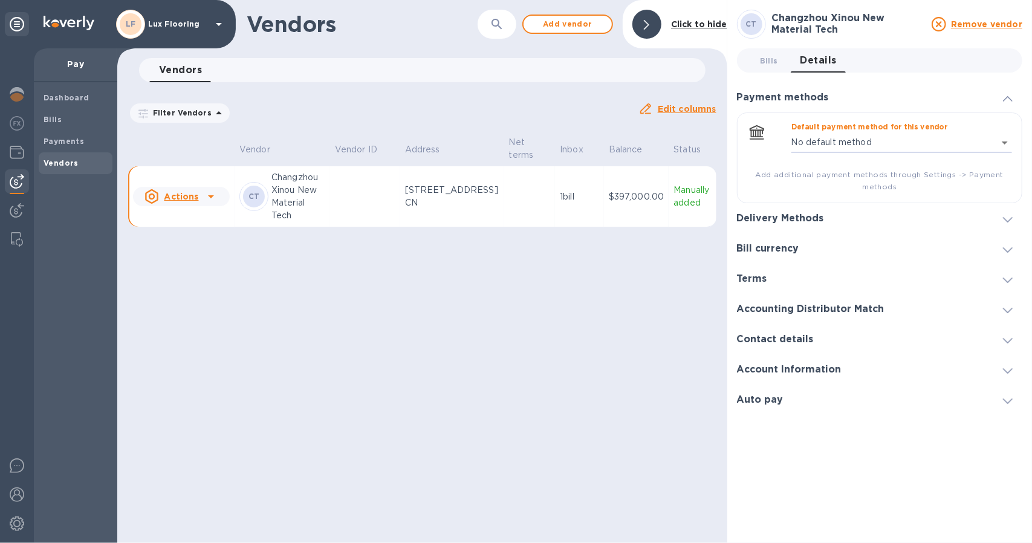
click at [759, 221] on h3 "Delivery Methods" at bounding box center [780, 218] width 87 height 11
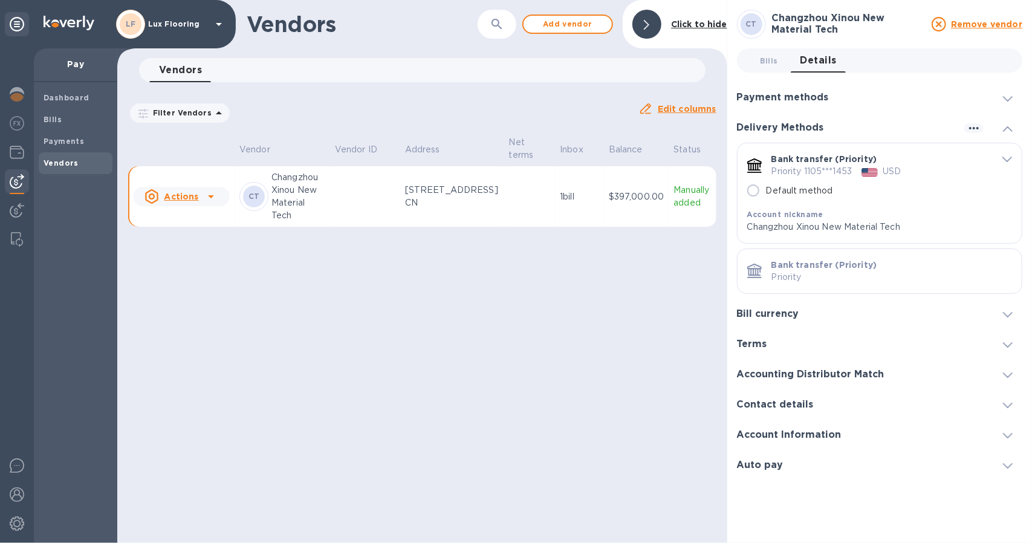
click at [758, 311] on h3 "Bill currency" at bounding box center [768, 313] width 62 height 11
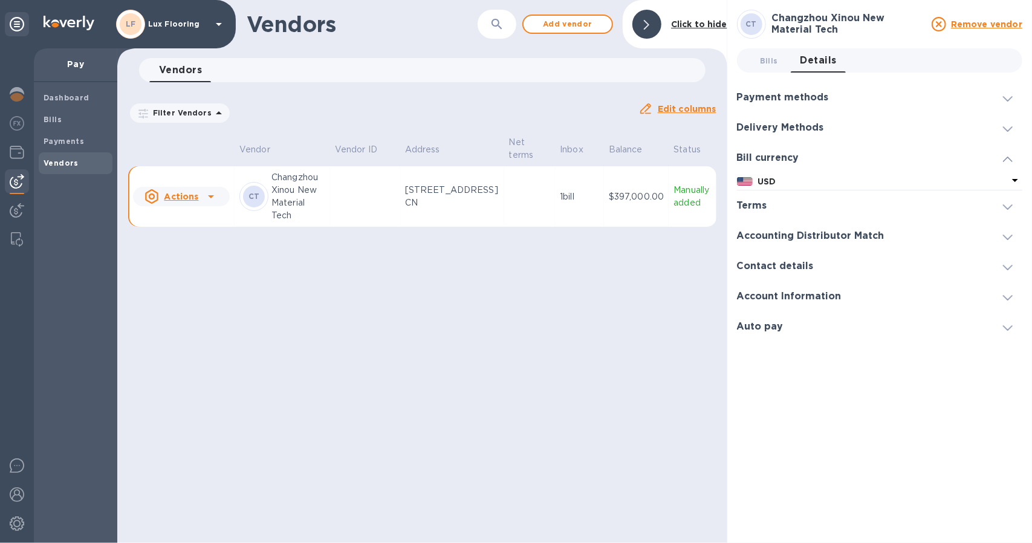
click at [757, 209] on h3 "Terms" at bounding box center [752, 205] width 30 height 11
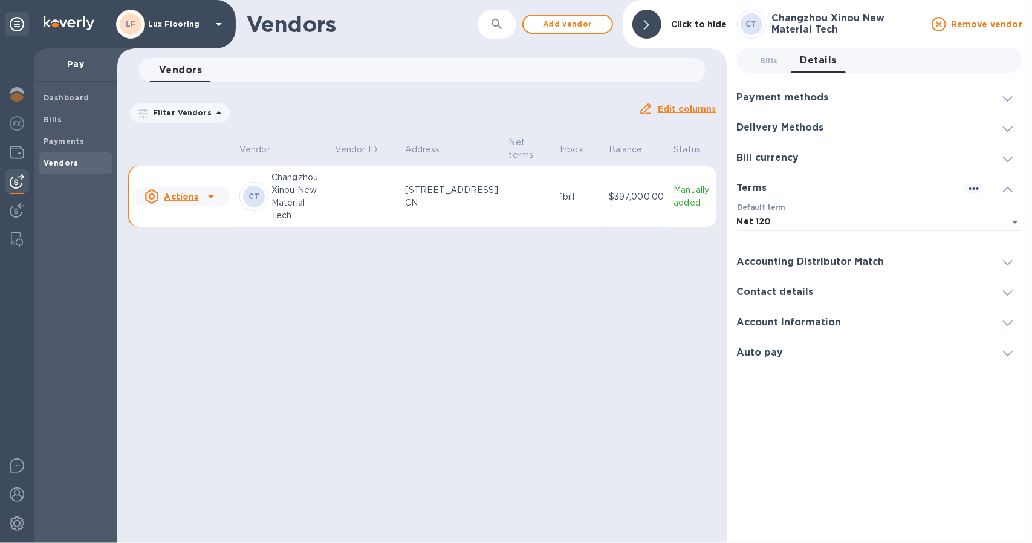
click at [773, 263] on h3 "Accounting Distributor Match" at bounding box center [810, 261] width 147 height 11
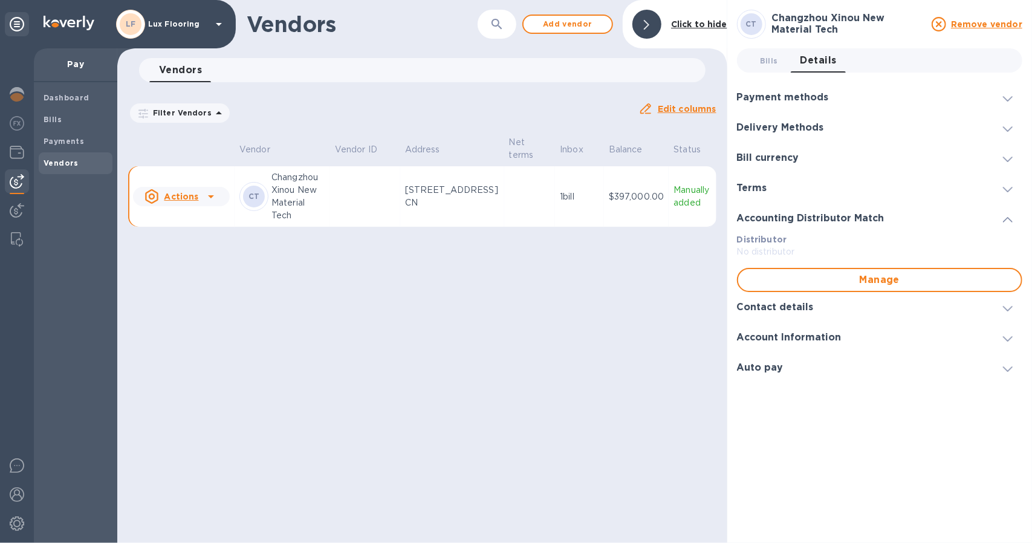
click at [770, 305] on h3 "Contact details" at bounding box center [775, 307] width 77 height 11
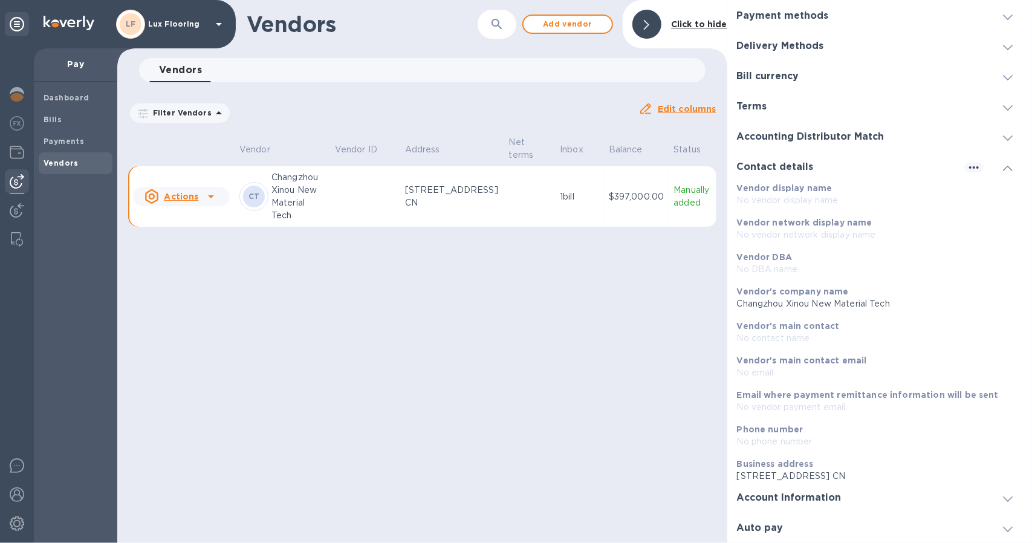
scroll to position [94, 0]
click at [809, 494] on h3 "Account Information" at bounding box center [789, 497] width 105 height 11
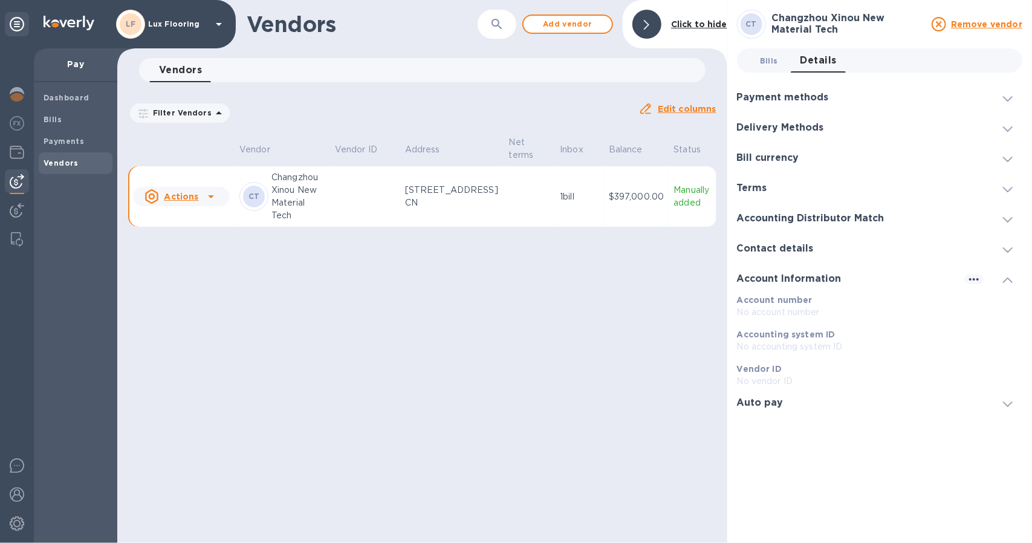
click at [774, 67] on button "Bills 0" at bounding box center [769, 60] width 44 height 24
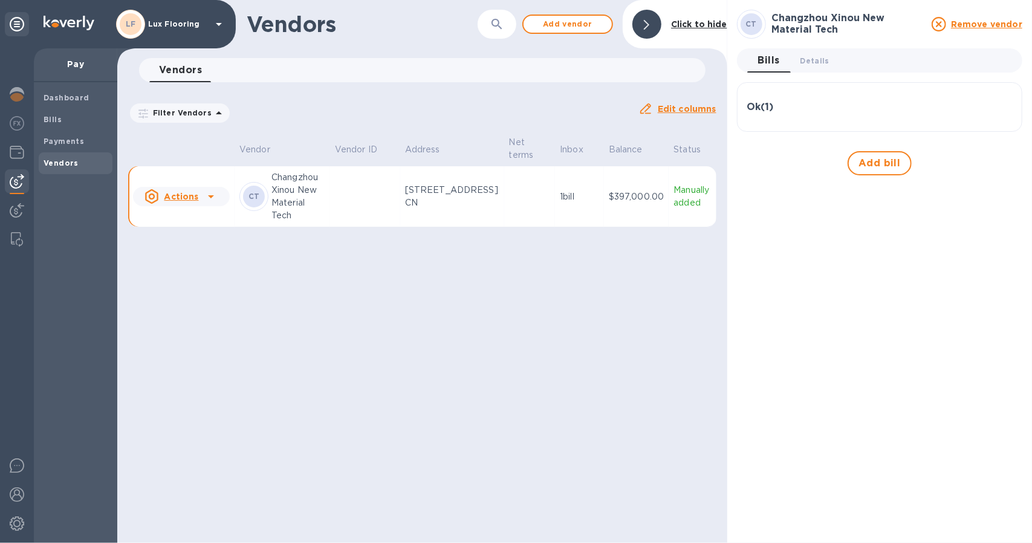
click at [653, 20] on div at bounding box center [646, 24] width 29 height 29
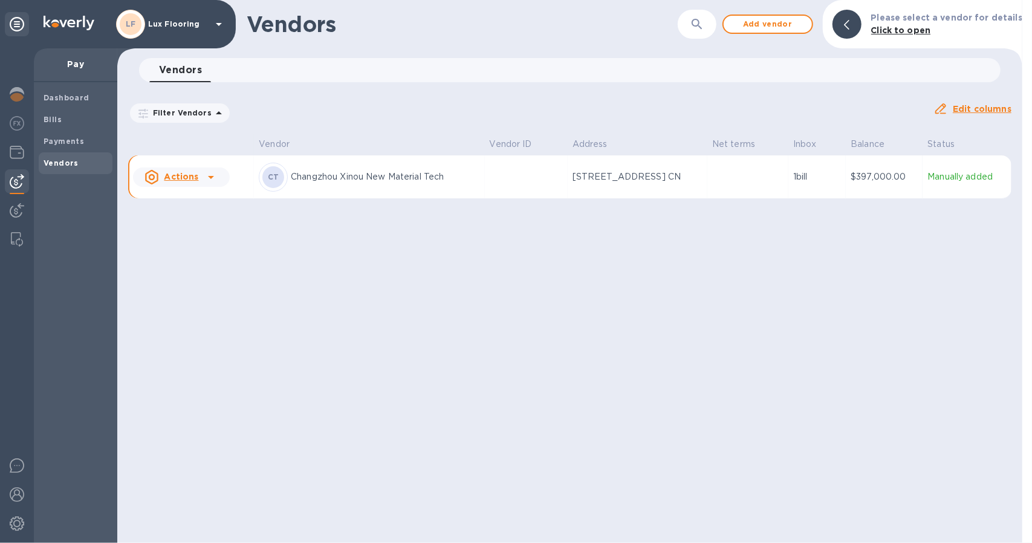
click at [194, 181] on u "Actions" at bounding box center [181, 177] width 34 height 10
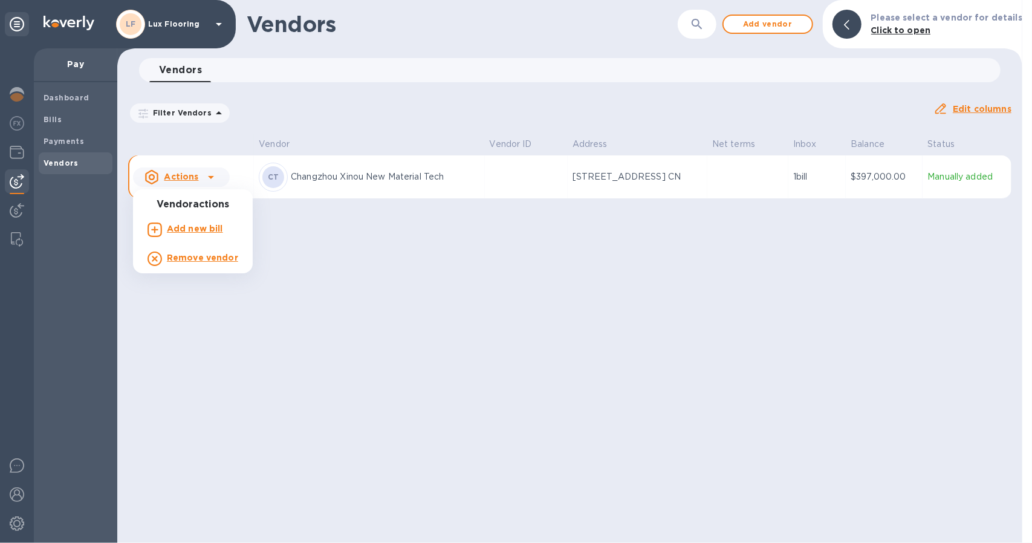
click at [60, 119] on div at bounding box center [516, 271] width 1032 height 543
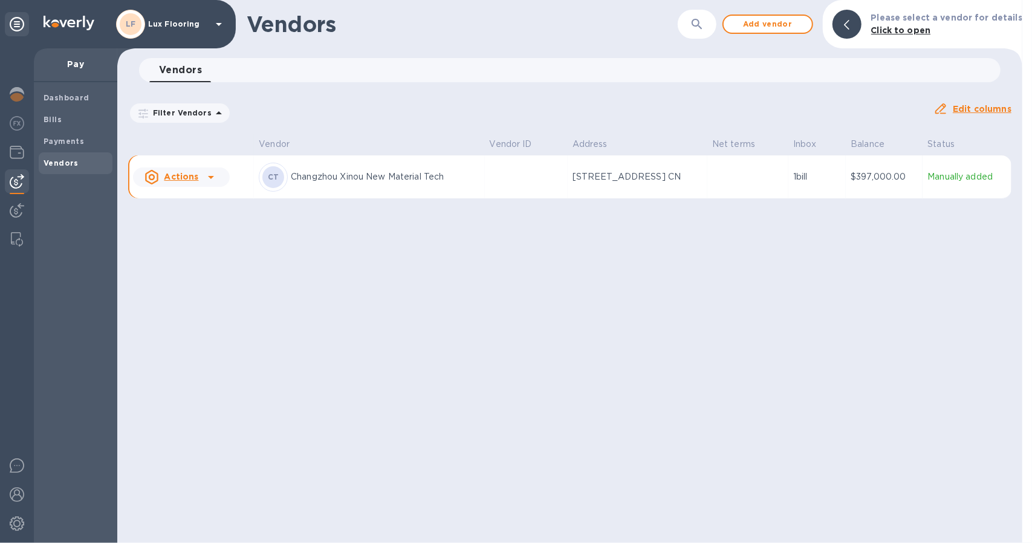
click at [60, 119] on span "Bills" at bounding box center [76, 120] width 64 height 12
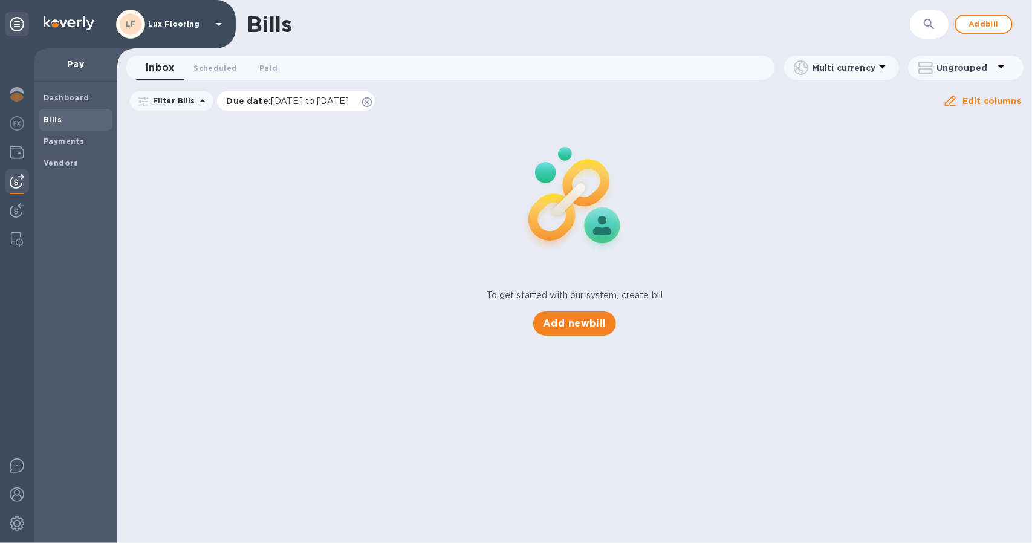
click at [372, 98] on icon at bounding box center [367, 102] width 10 height 10
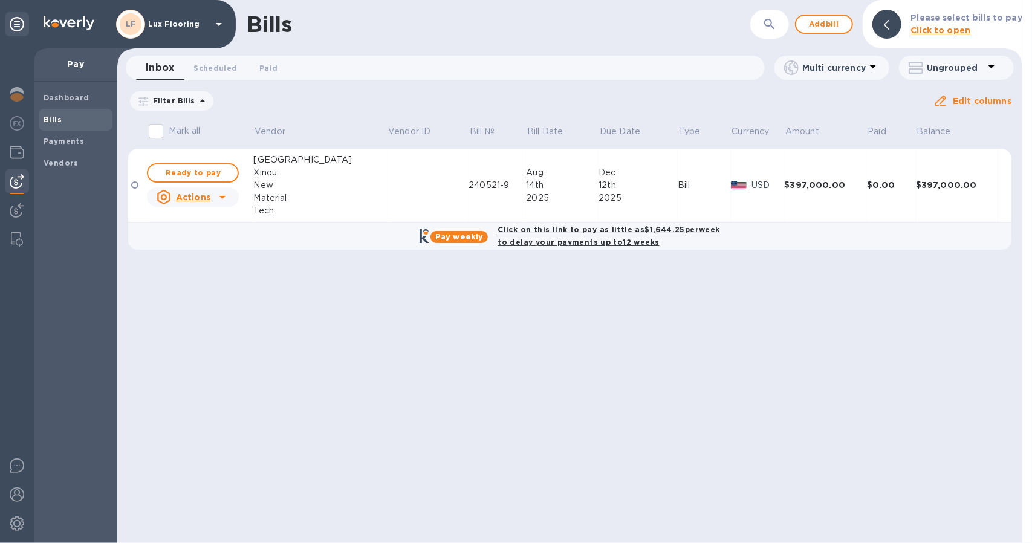
click at [537, 235] on div "Click on this link to pay as little as $1,644.25 per week to delay your payment…" at bounding box center [608, 236] width 227 height 30
checkbox input "true"
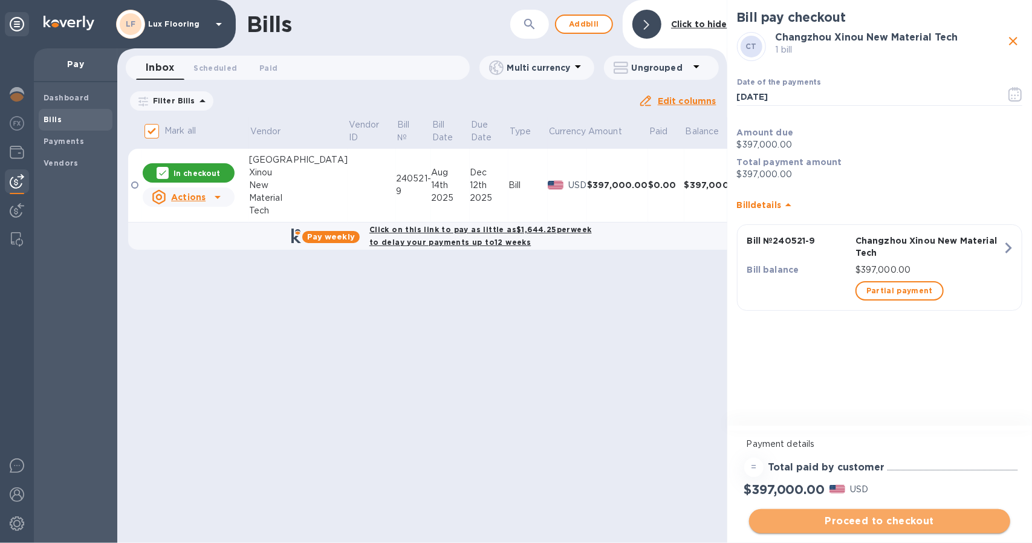
click at [857, 529] on button "Proceed to checkout" at bounding box center [879, 521] width 261 height 24
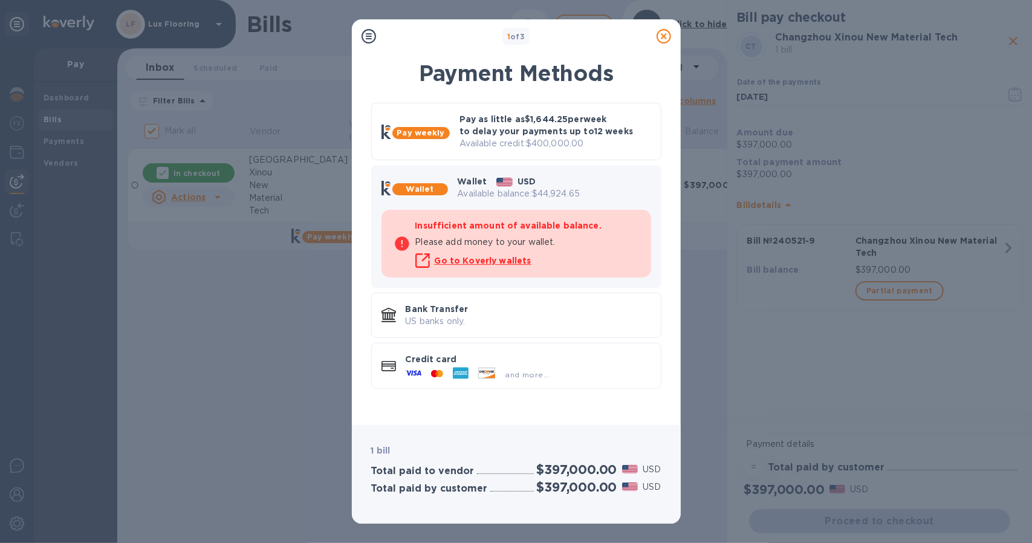
click at [522, 183] on p "USD" at bounding box center [526, 181] width 18 height 12
click at [505, 362] on p "Credit card" at bounding box center [527, 359] width 245 height 12
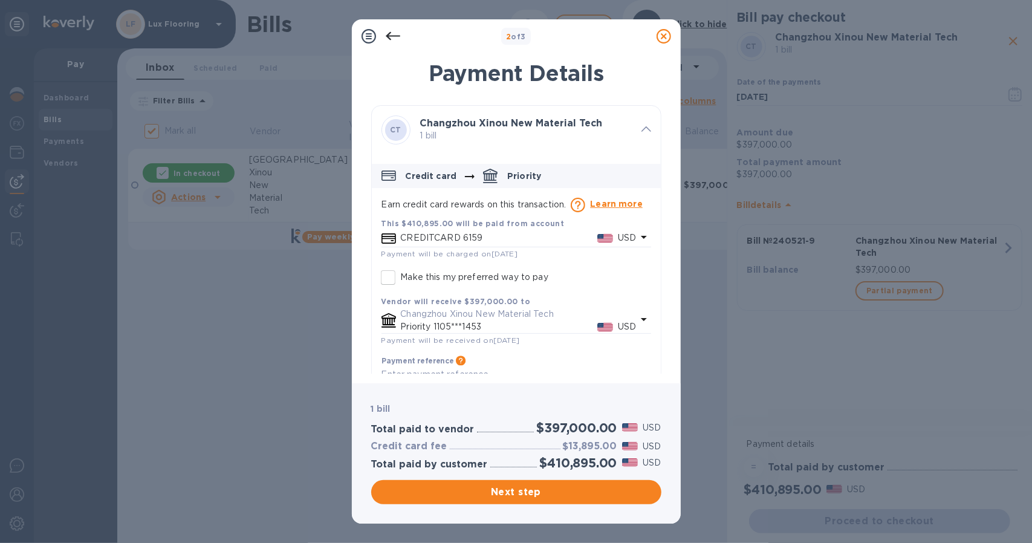
click at [394, 42] on icon at bounding box center [393, 36] width 15 height 15
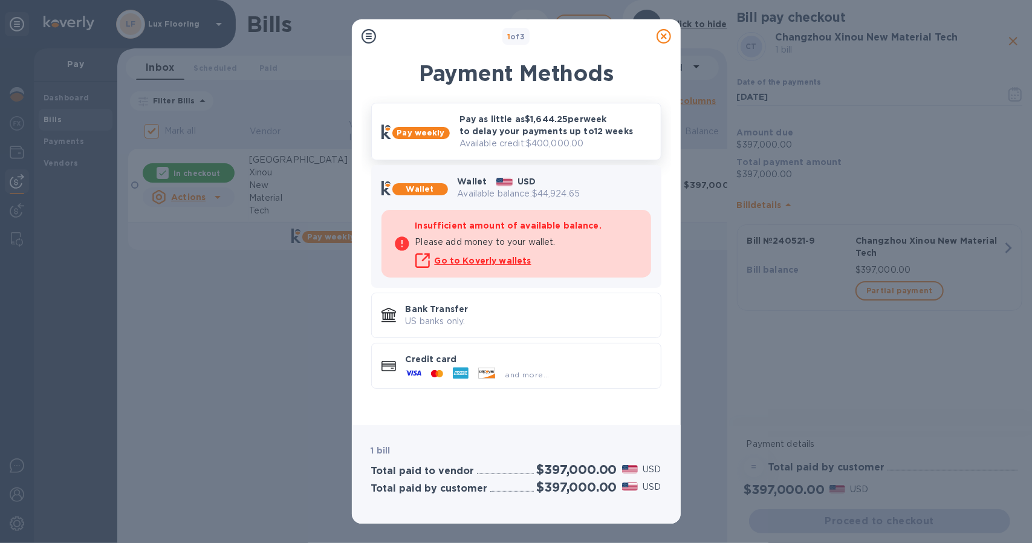
click at [474, 140] on p "Available credit: $400,000.00" at bounding box center [555, 143] width 192 height 13
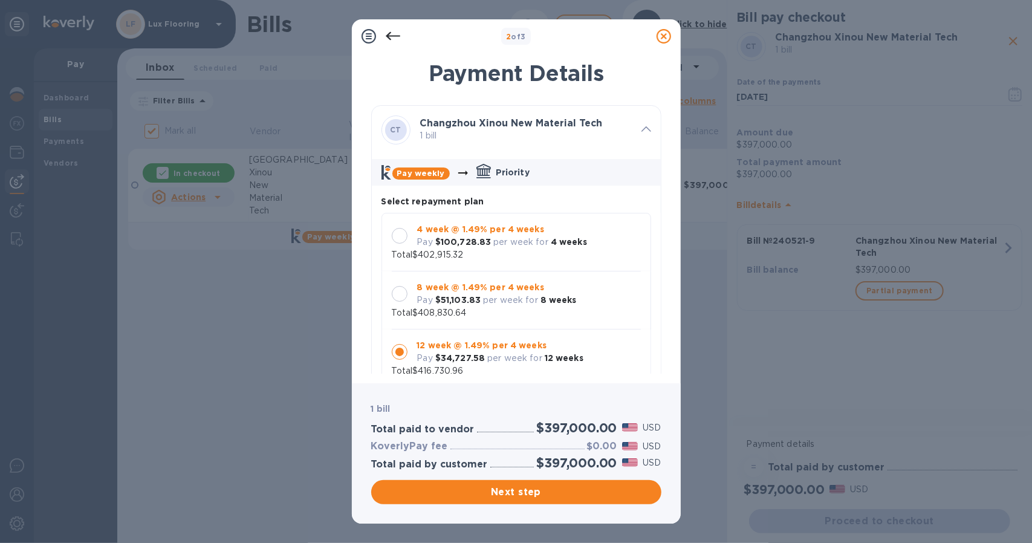
scroll to position [10, 0]
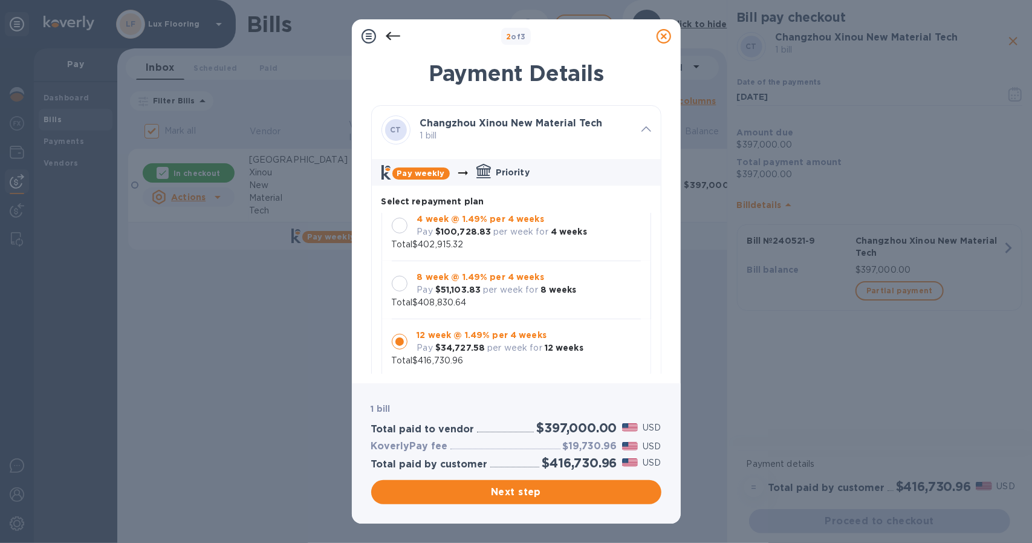
click at [469, 278] on b "8 week @ 1.49% per 4 weeks" at bounding box center [480, 277] width 127 height 10
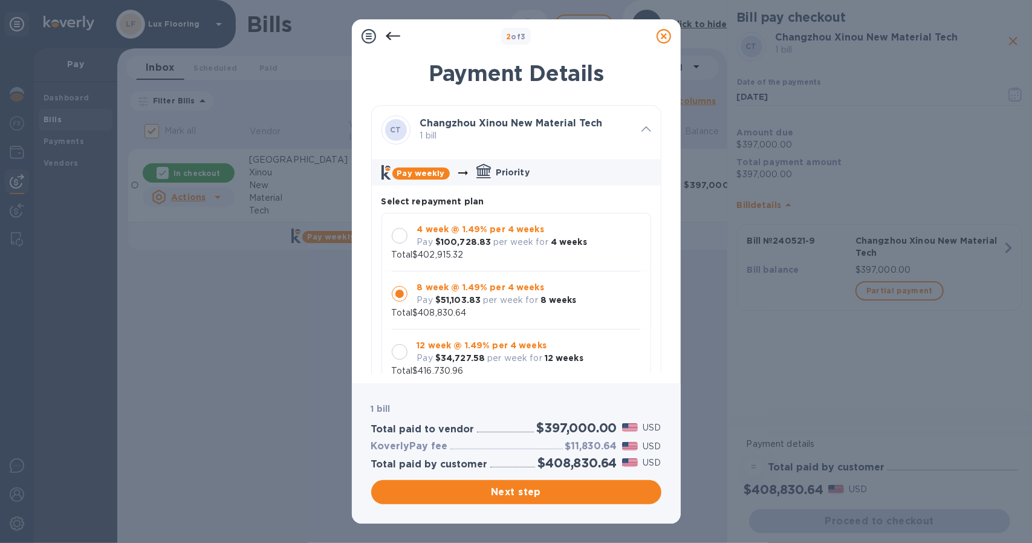
click at [464, 244] on b "$100,728.83" at bounding box center [463, 242] width 56 height 10
click at [467, 283] on b "8 week @ 1.49% per 4 weeks" at bounding box center [480, 287] width 127 height 10
click at [468, 249] on div "4 week @ 1.49% per 4 weeks Pay $100,728.83 per week for 4 weeks" at bounding box center [501, 235] width 179 height 35
click at [465, 302] on b "$51,103.83" at bounding box center [457, 300] width 45 height 10
click at [471, 363] on p "$34,727.58" at bounding box center [460, 358] width 50 height 13
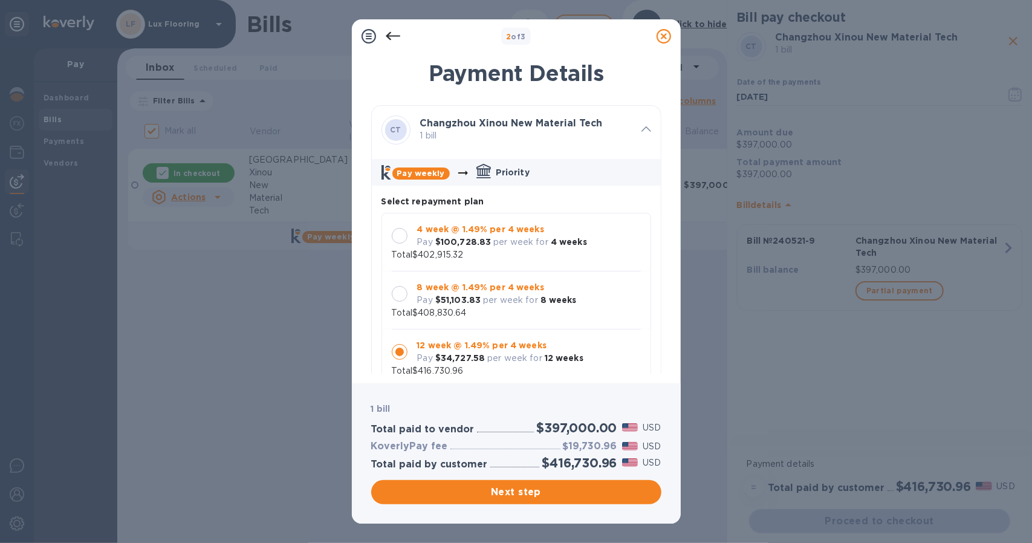
scroll to position [10, 0]
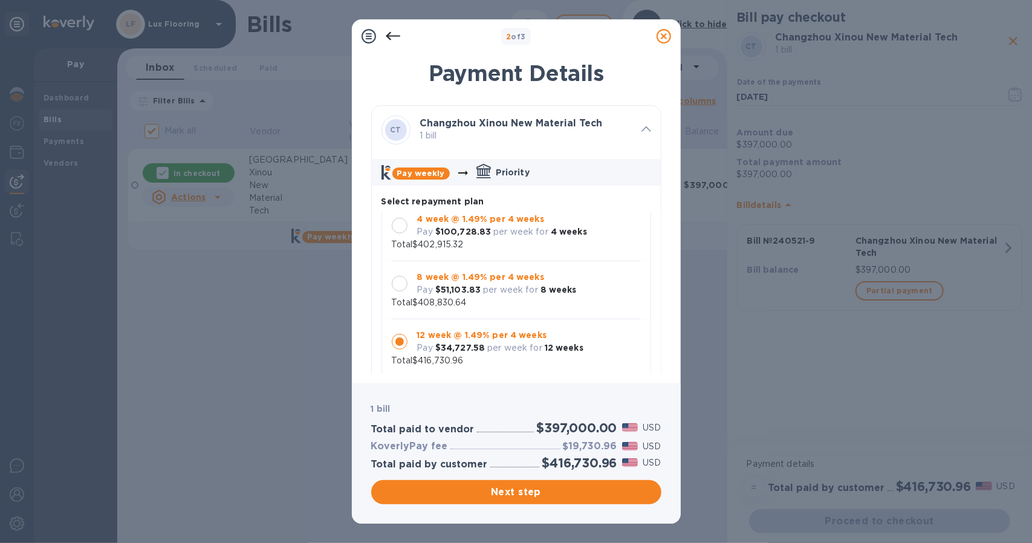
click at [470, 276] on b "8 week @ 1.49% per 4 weeks" at bounding box center [480, 277] width 127 height 10
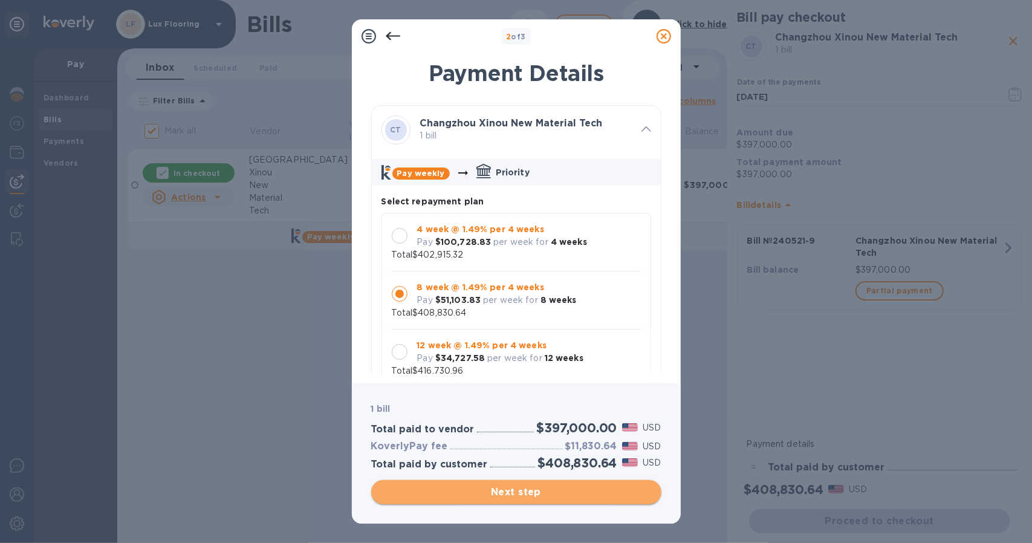
click at [514, 490] on span "Next step" at bounding box center [516, 492] width 271 height 15
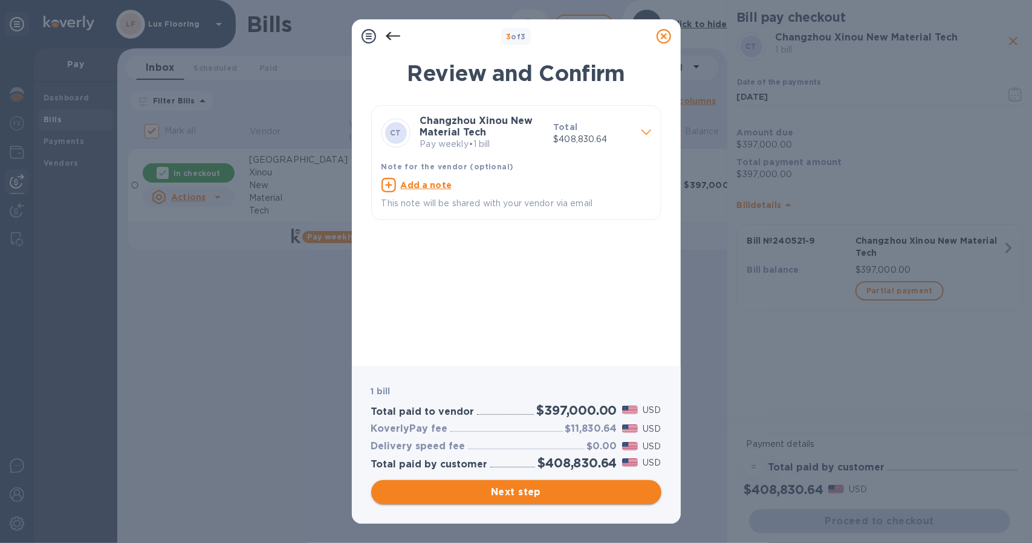
click at [514, 490] on span "Next step" at bounding box center [516, 492] width 271 height 15
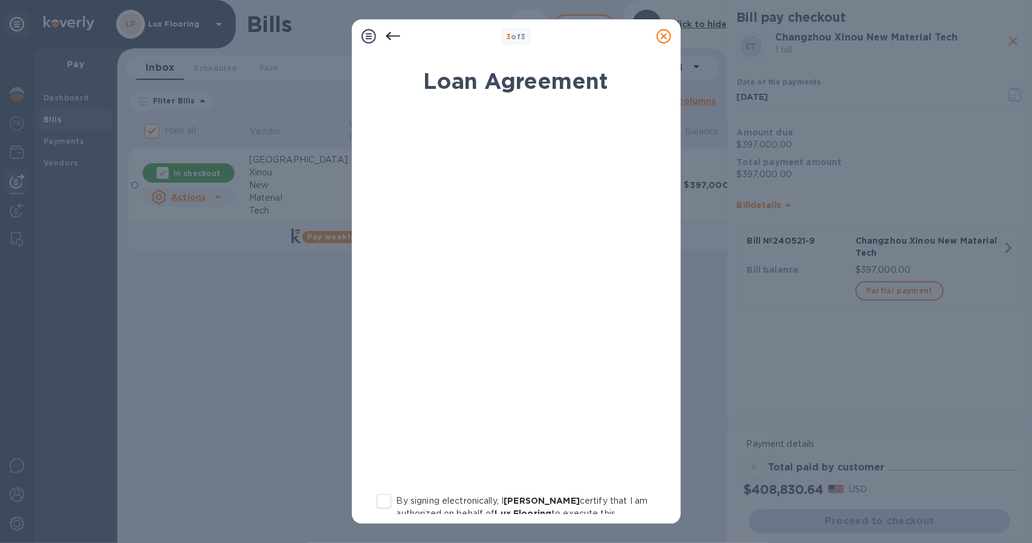
scroll to position [132, 0]
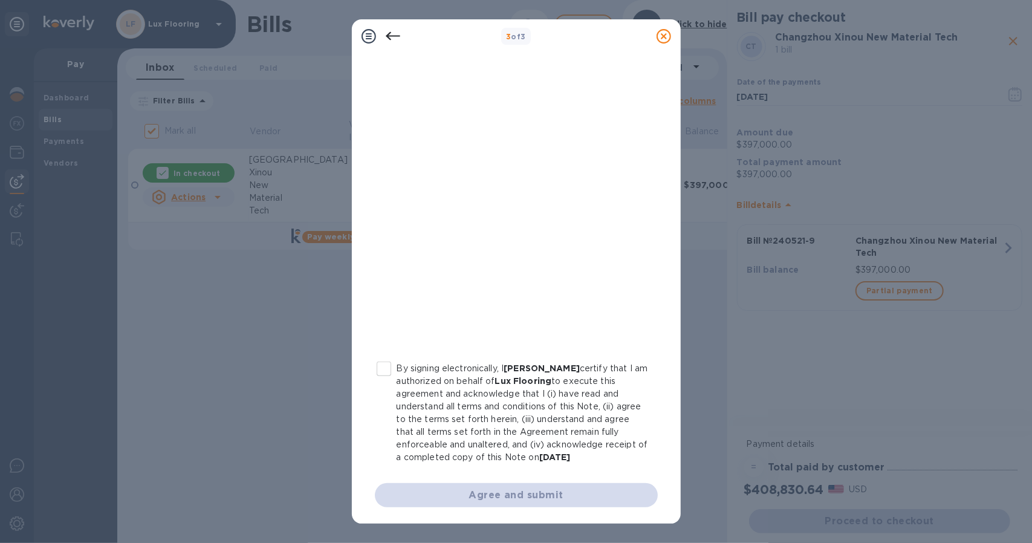
click at [386, 373] on input "By signing electronically, I Ben Weinstein certify that I am authorized on beha…" at bounding box center [383, 368] width 25 height 25
checkbox input "true"
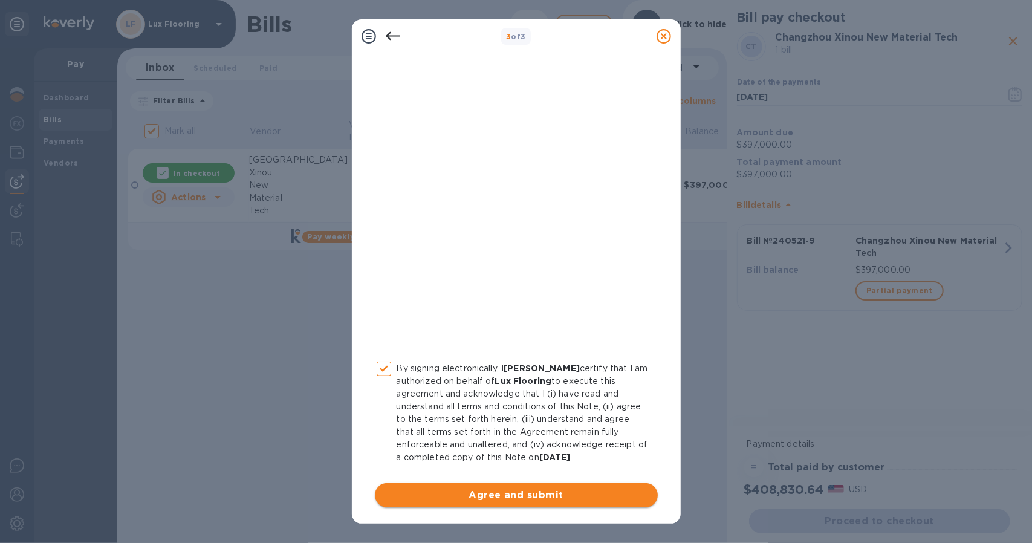
click at [470, 494] on span "Agree and submit" at bounding box center [515, 495] width 263 height 15
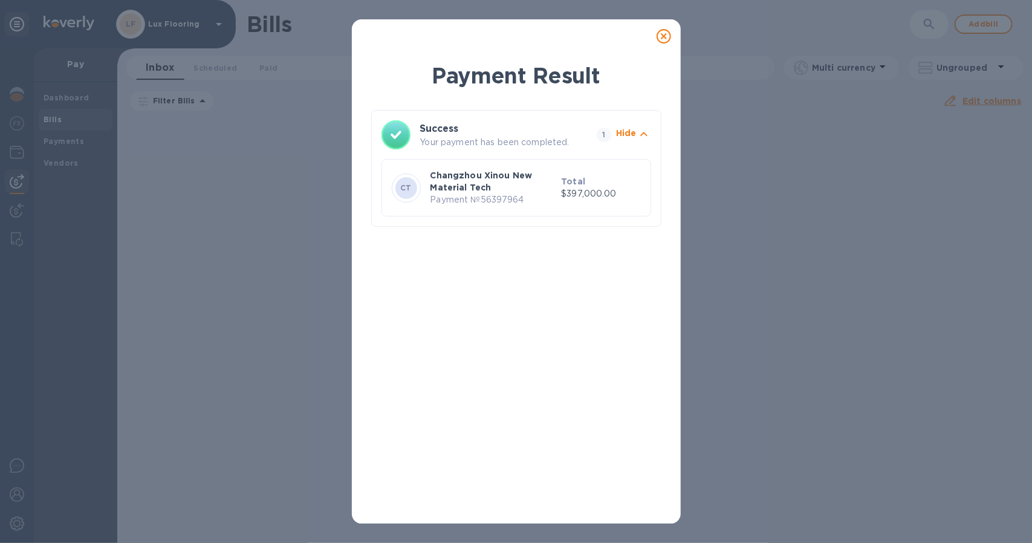
click at [662, 33] on icon at bounding box center [663, 36] width 15 height 15
